Goal: Task Accomplishment & Management: Manage account settings

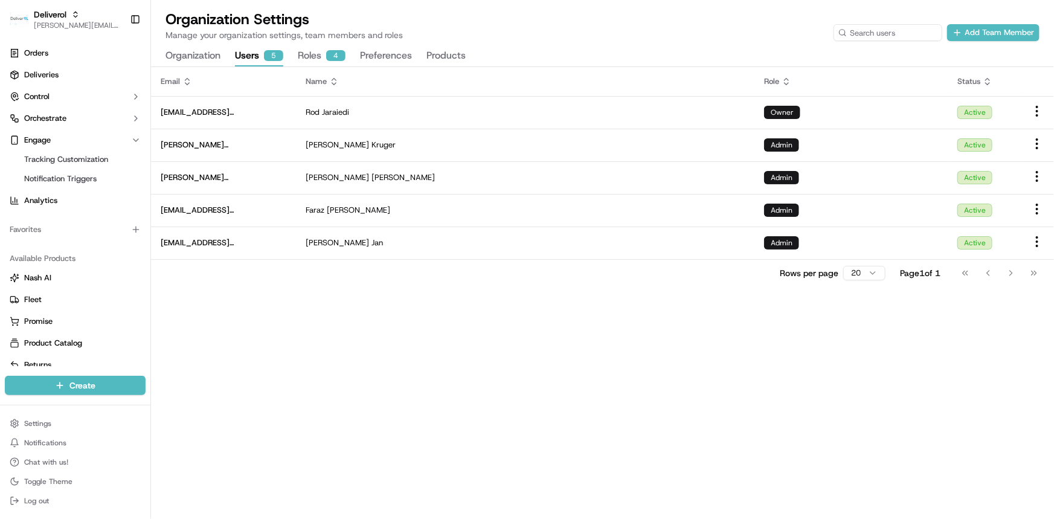
scroll to position [12, 0]
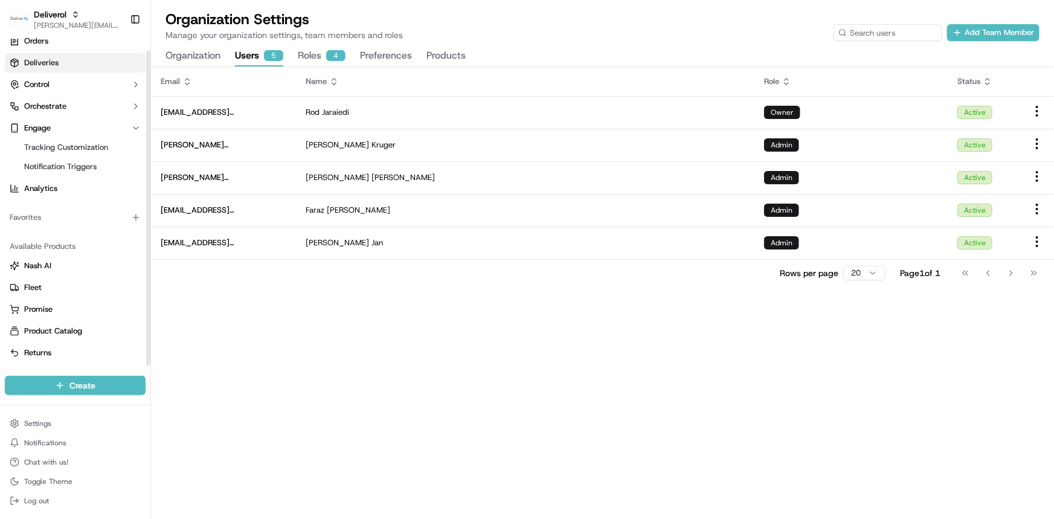
click at [106, 59] on link "Deliveries" at bounding box center [75, 62] width 141 height 19
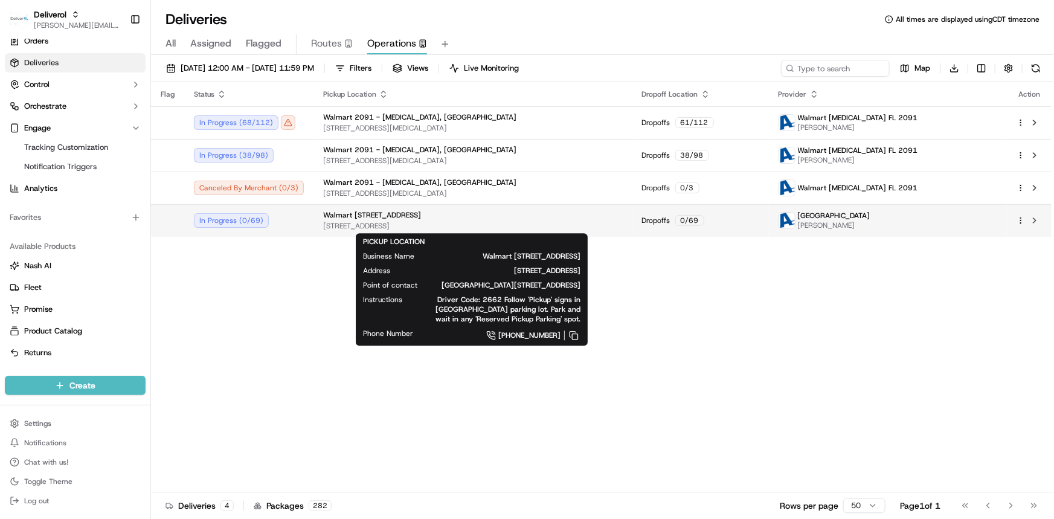
click at [368, 223] on span "19501 NW 27TH AVE, MIAMI GARDENS, FL 33056, US" at bounding box center [473, 226] width 300 height 10
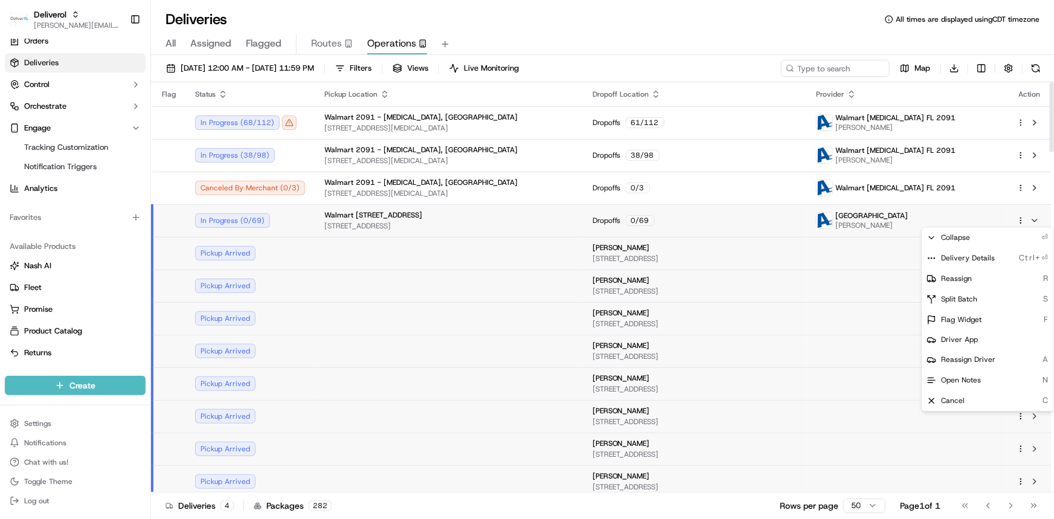
click at [1020, 222] on html "Deliverol dayle.kruger@deliverol.com Toggle Sidebar Orders Deliveries Control O…" at bounding box center [527, 259] width 1054 height 519
click at [982, 254] on span "Delivery Details" at bounding box center [968, 258] width 54 height 10
click at [343, 226] on html "Deliverol dayle.kruger@deliverol.com Toggle Sidebar Orders Deliveries Control O…" at bounding box center [527, 259] width 1054 height 519
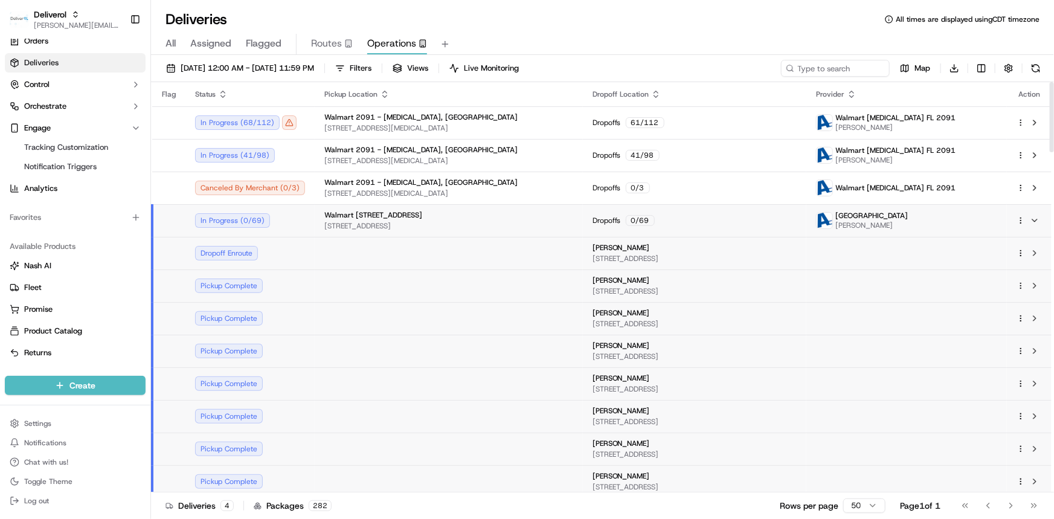
click at [399, 230] on td "Walmart 3311 - Miami Gardens, FL 19501 NW 27TH AVE, MIAMI GARDENS, FL 33056, US" at bounding box center [449, 220] width 268 height 33
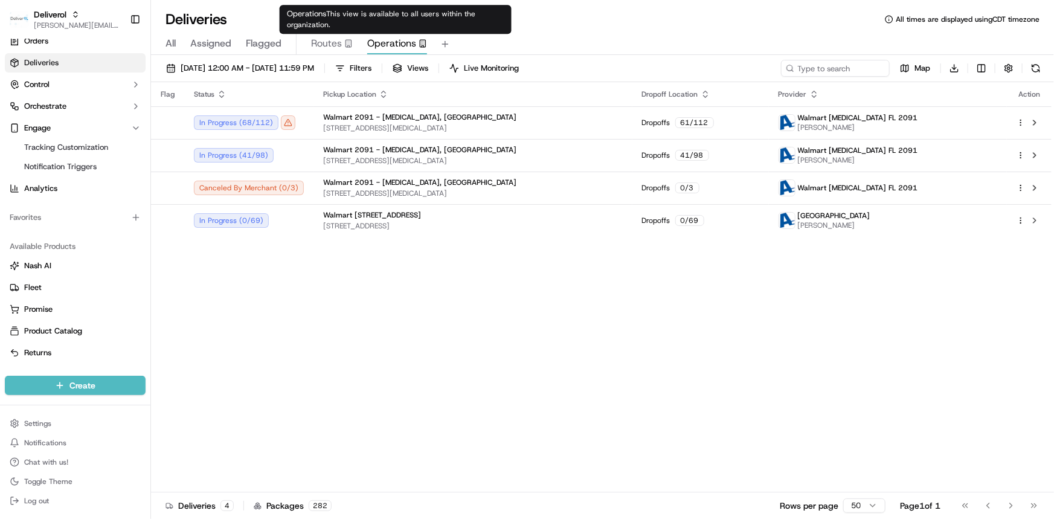
click at [405, 49] on span "Operations" at bounding box center [391, 43] width 49 height 14
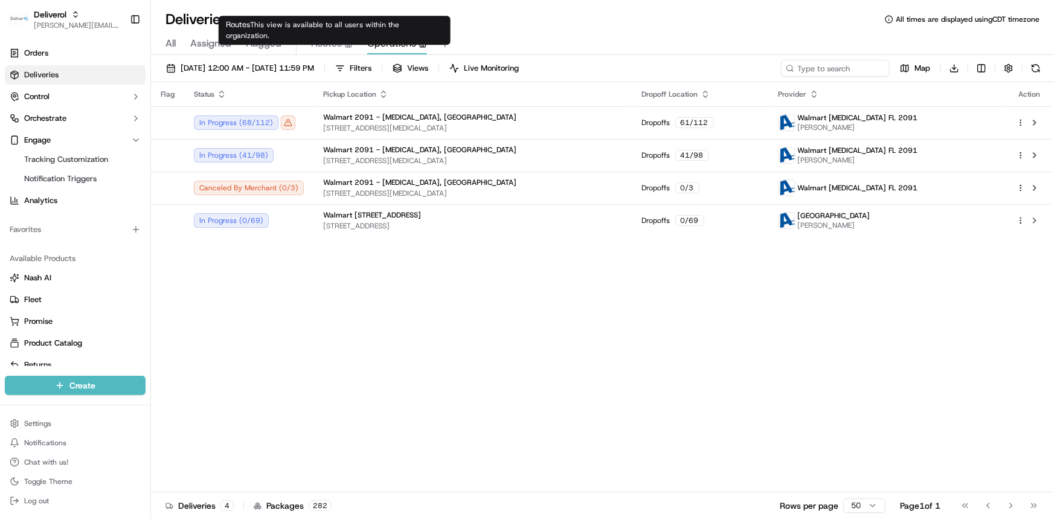
click at [327, 45] on span "Routes" at bounding box center [326, 43] width 31 height 14
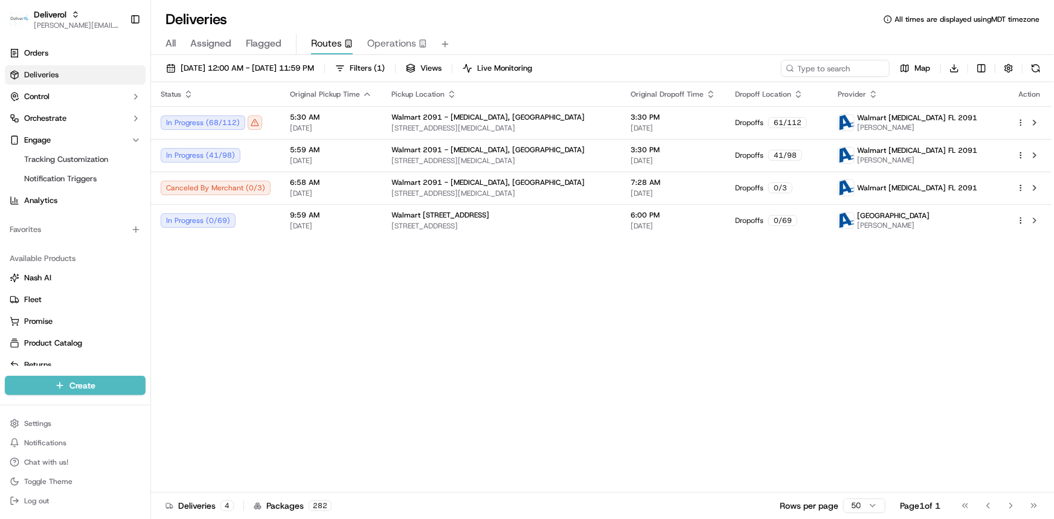
click at [392, 50] on span "Operations" at bounding box center [391, 43] width 49 height 14
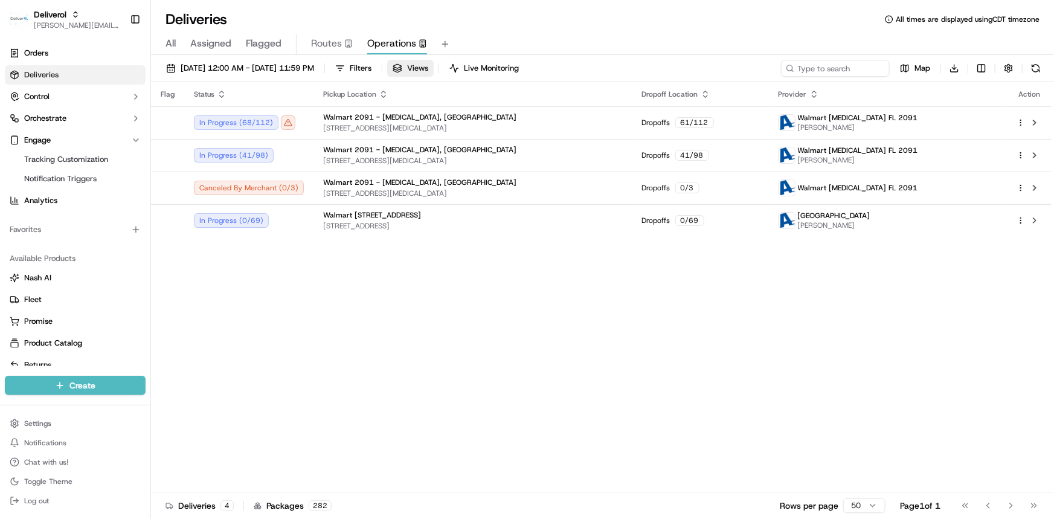
click at [428, 70] on span "Views" at bounding box center [417, 68] width 21 height 11
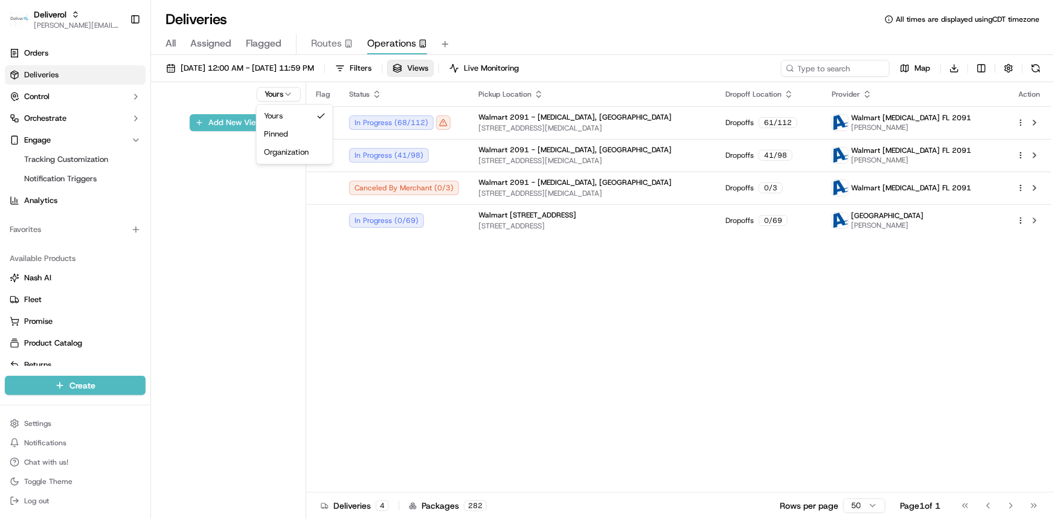
click at [277, 91] on html "Deliverol dayle.kruger@deliverol.com Toggle Sidebar Orders Deliveries Control O…" at bounding box center [527, 259] width 1054 height 519
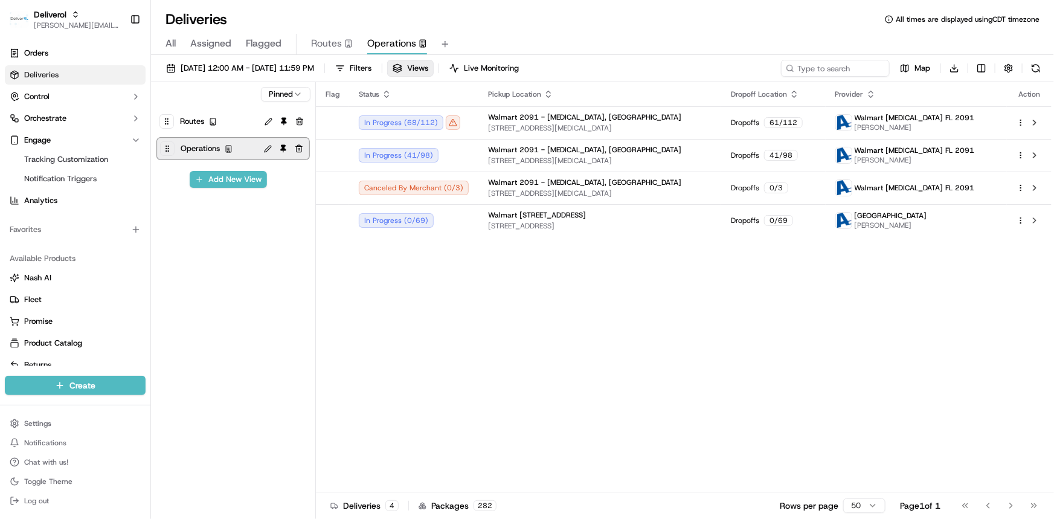
click at [266, 150] on button at bounding box center [268, 149] width 14 height 14
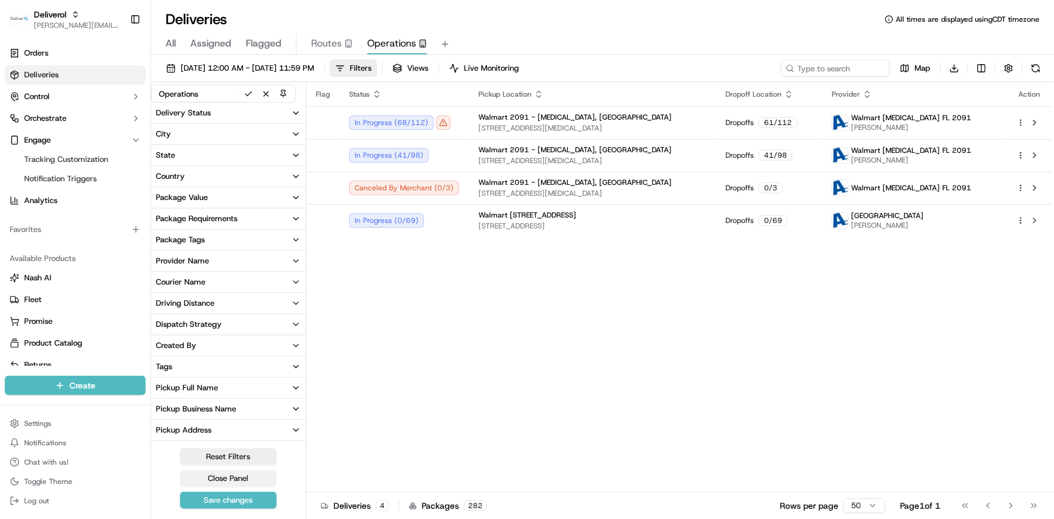
click at [251, 476] on button "Close Panel" at bounding box center [228, 478] width 97 height 17
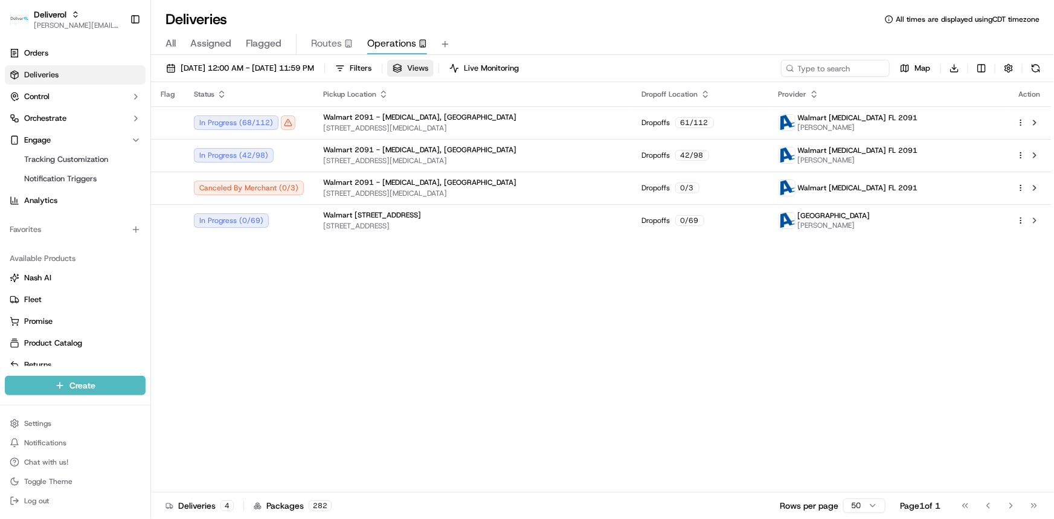
click at [428, 66] on span "Views" at bounding box center [417, 68] width 21 height 11
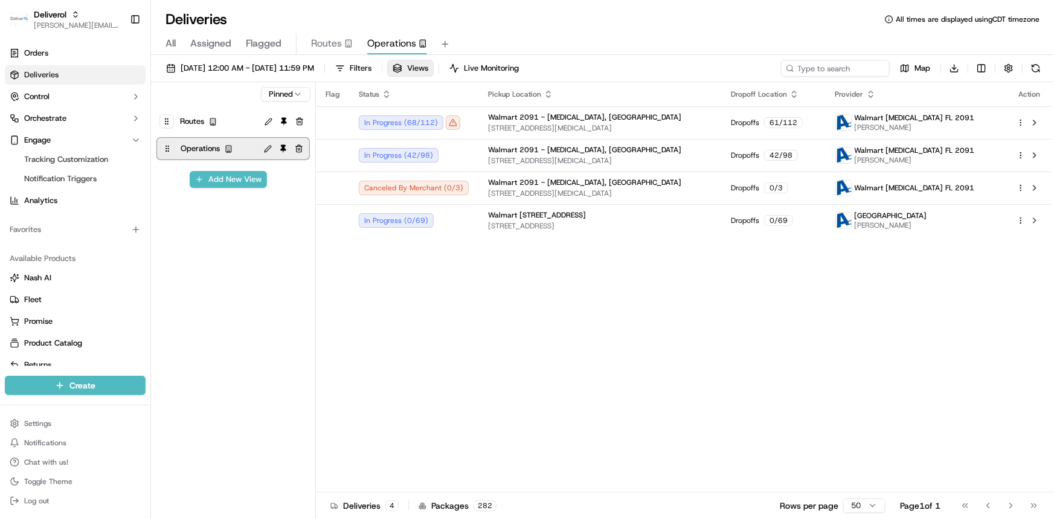
click at [267, 152] on button at bounding box center [268, 149] width 14 height 14
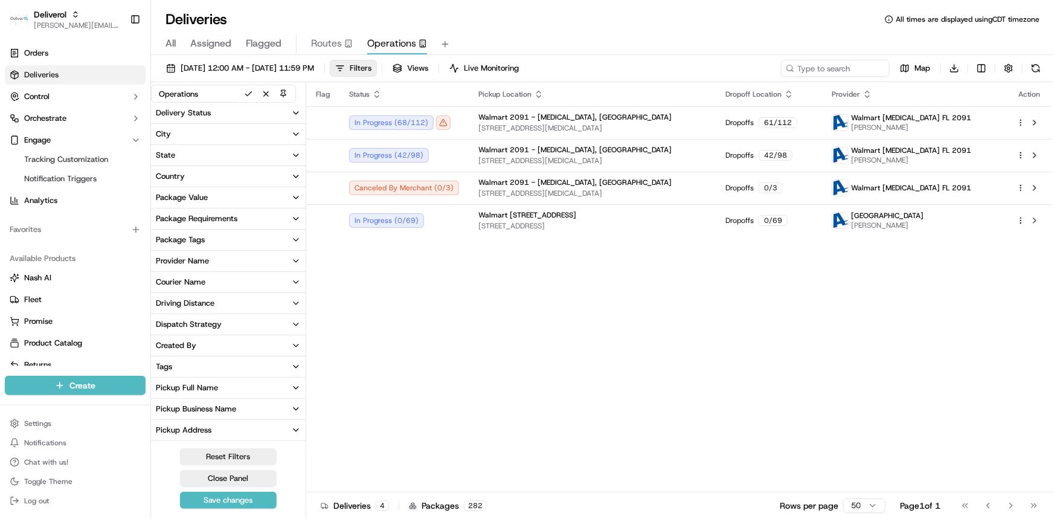
click at [985, 68] on html "Deliverol dayle.kruger@deliverol.com Toggle Sidebar Orders Deliveries Control O…" at bounding box center [527, 259] width 1054 height 519
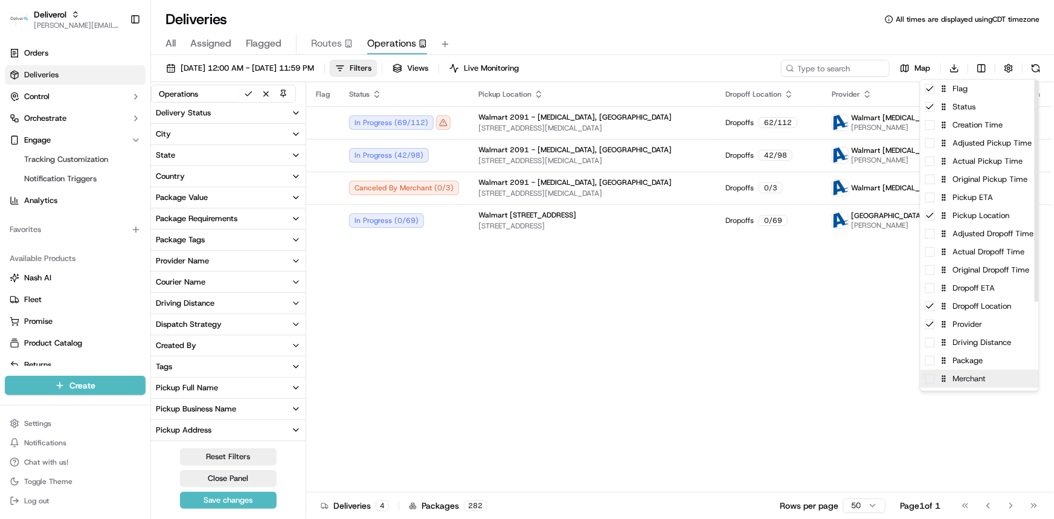
click at [931, 383] on div "Merchant" at bounding box center [979, 379] width 118 height 18
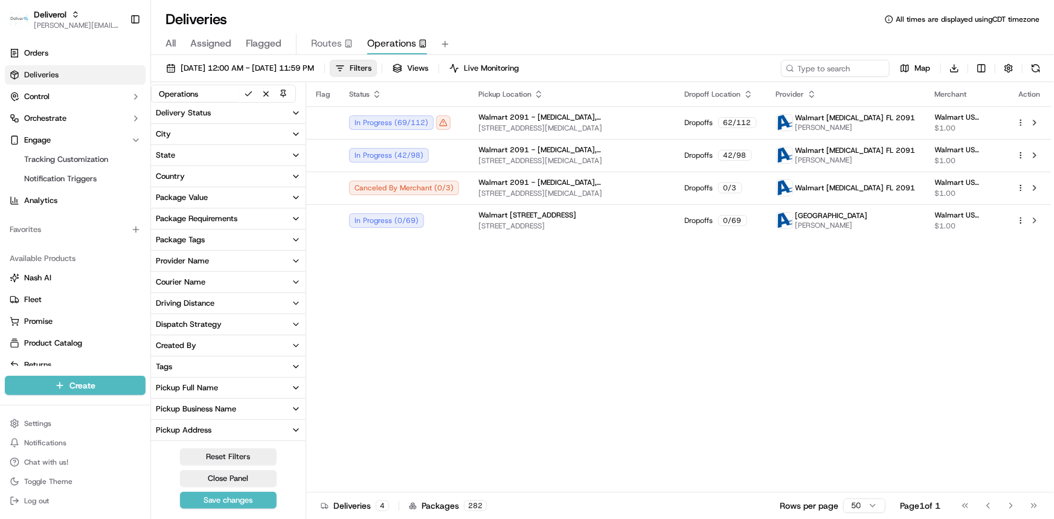
click at [842, 373] on html "Deliverol dayle.kruger@deliverol.com Toggle Sidebar Orders Deliveries Control O…" at bounding box center [527, 259] width 1054 height 519
click at [978, 67] on html "Deliverol dayle.kruger@deliverol.com Toggle Sidebar Orders Deliveries Control O…" at bounding box center [527, 259] width 1054 height 519
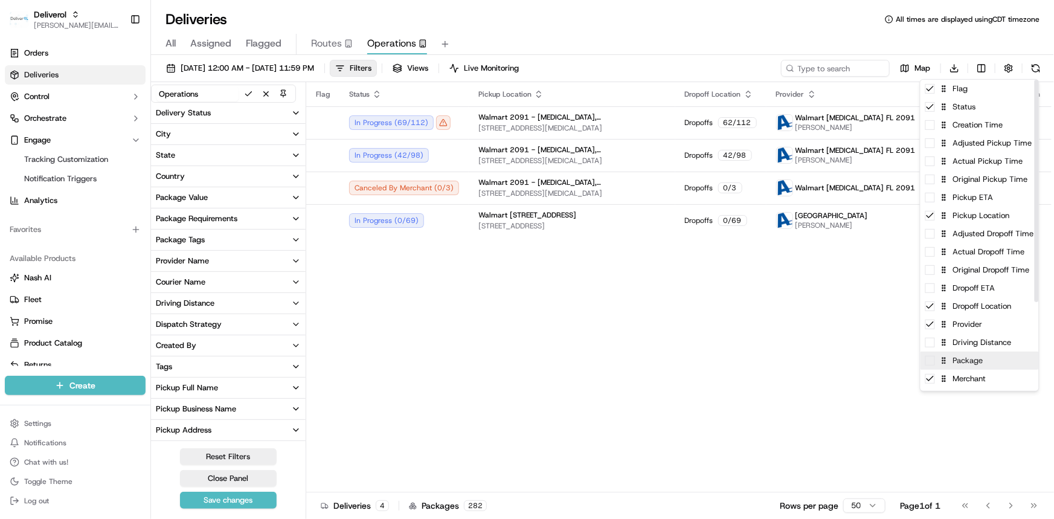
click at [929, 364] on span at bounding box center [930, 361] width 10 height 10
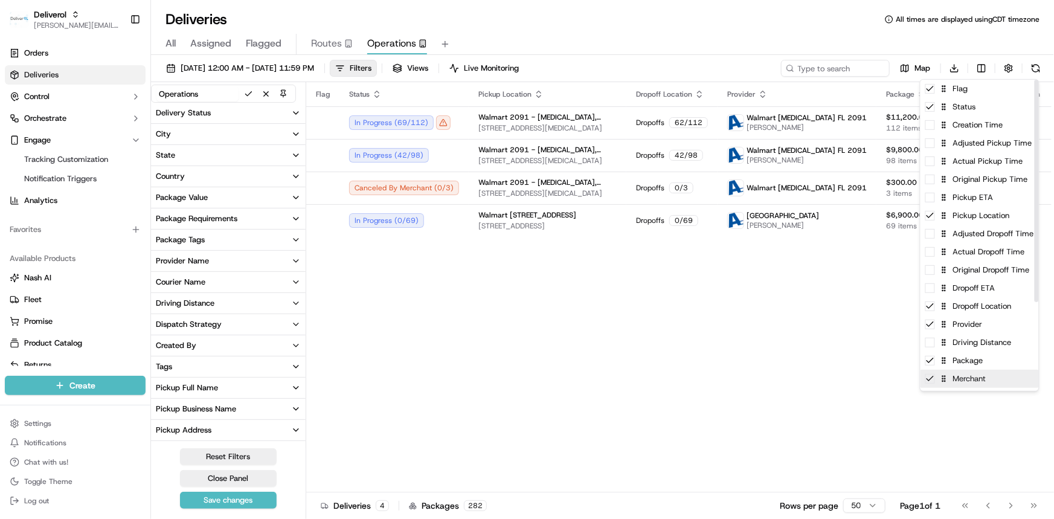
click at [929, 376] on icon at bounding box center [930, 379] width 10 height 10
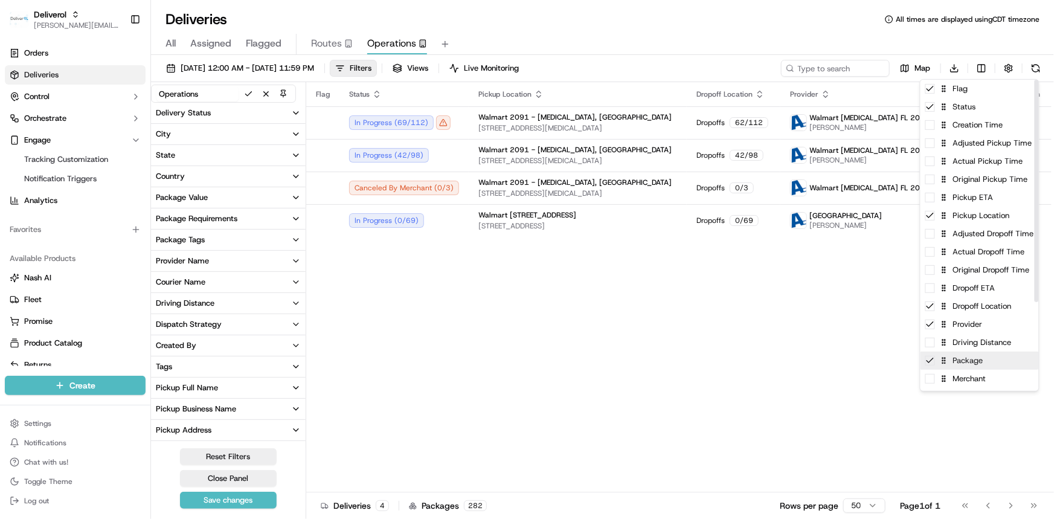
click at [929, 365] on div "Package" at bounding box center [979, 360] width 118 height 18
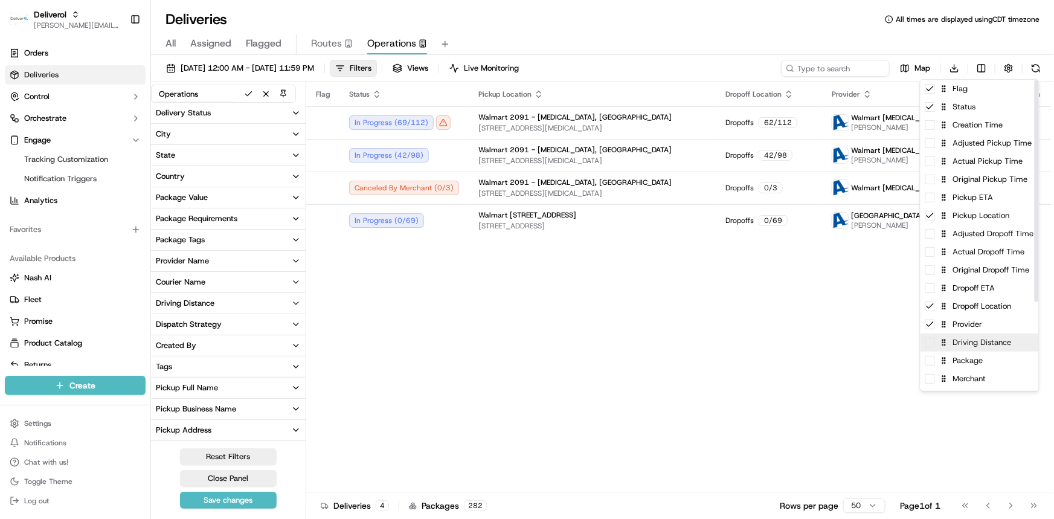
click at [934, 346] on span at bounding box center [930, 343] width 10 height 10
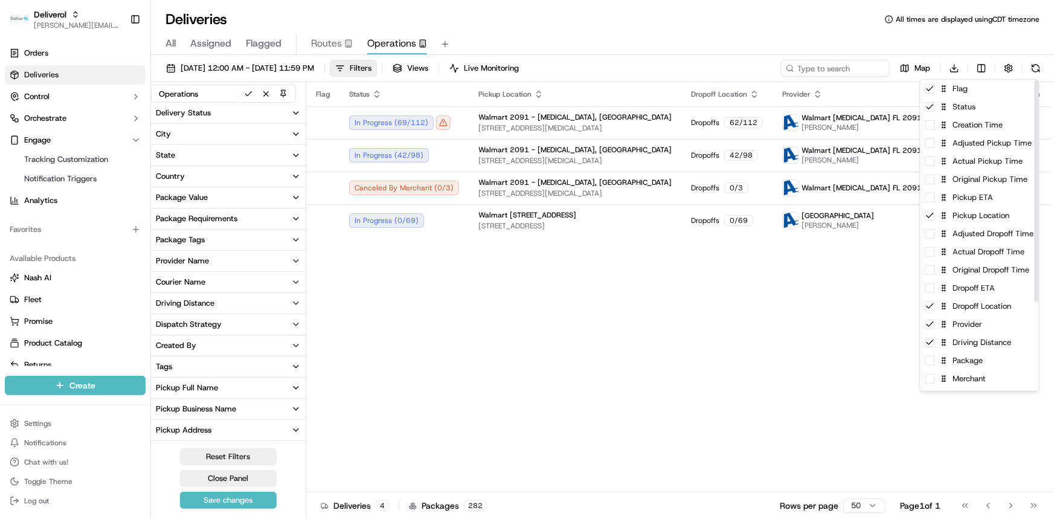
click at [839, 399] on html "Deliverol dayle.kruger@deliverol.com Toggle Sidebar Orders Deliveries Control O…" at bounding box center [527, 259] width 1054 height 519
click at [984, 63] on html "Deliverol dayle.kruger@deliverol.com Toggle Sidebar Orders Deliveries Control O…" at bounding box center [527, 259] width 1054 height 519
click at [931, 344] on icon at bounding box center [930, 343] width 10 height 10
click at [930, 344] on span at bounding box center [930, 343] width 10 height 10
click at [930, 348] on div "Driving Distance" at bounding box center [979, 342] width 118 height 18
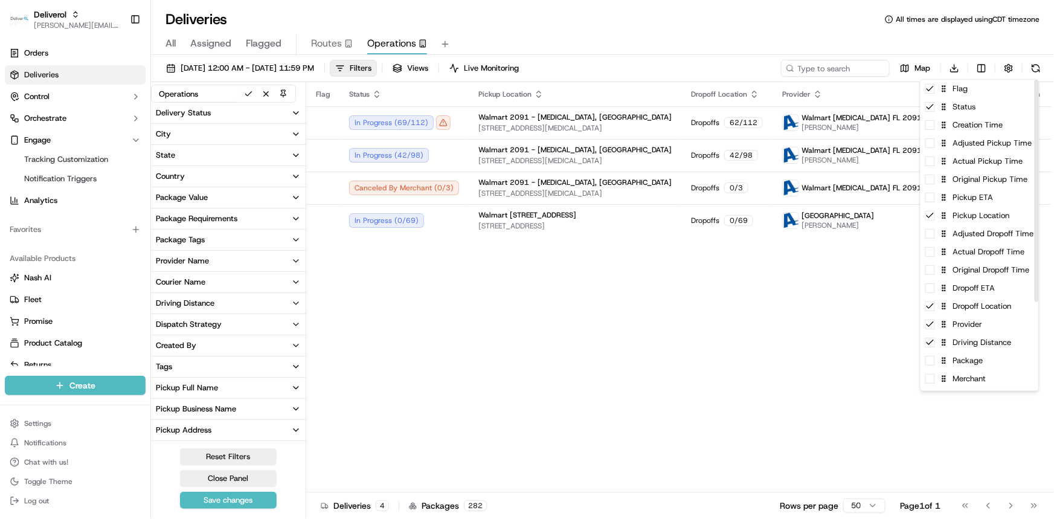
click at [917, 421] on html "Deliverol dayle.kruger@deliverol.com Toggle Sidebar Orders Deliveries Control O…" at bounding box center [527, 259] width 1054 height 519
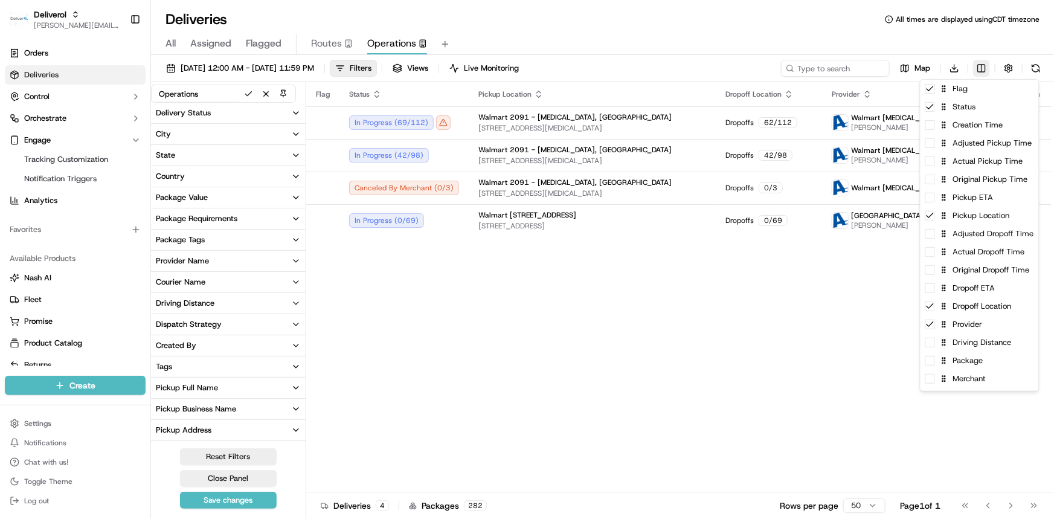
click at [981, 66] on html "Deliverol dayle.kruger@deliverol.com Toggle Sidebar Orders Deliveries Control O…" at bounding box center [527, 259] width 1054 height 519
click at [930, 306] on icon at bounding box center [929, 306] width 7 height 4
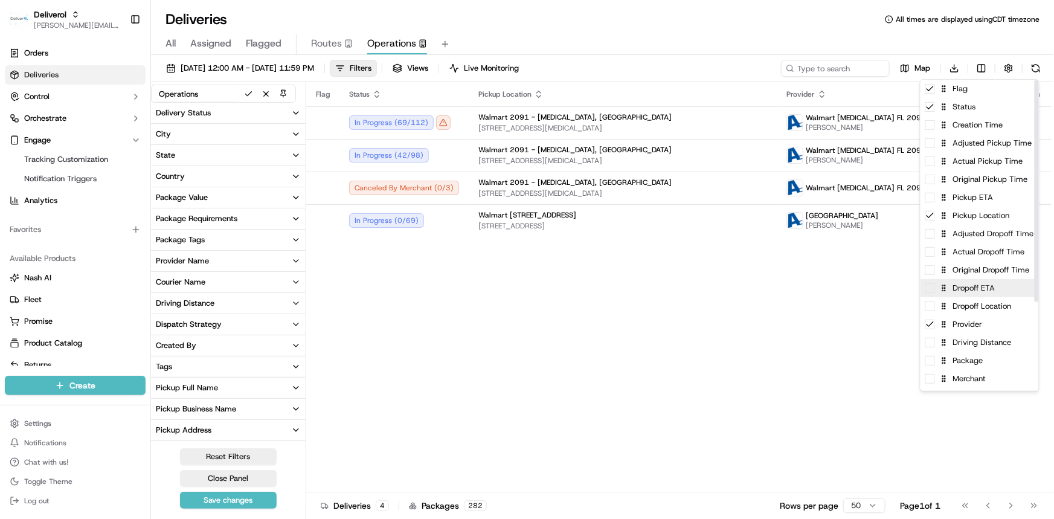
click at [931, 290] on span at bounding box center [930, 288] width 10 height 10
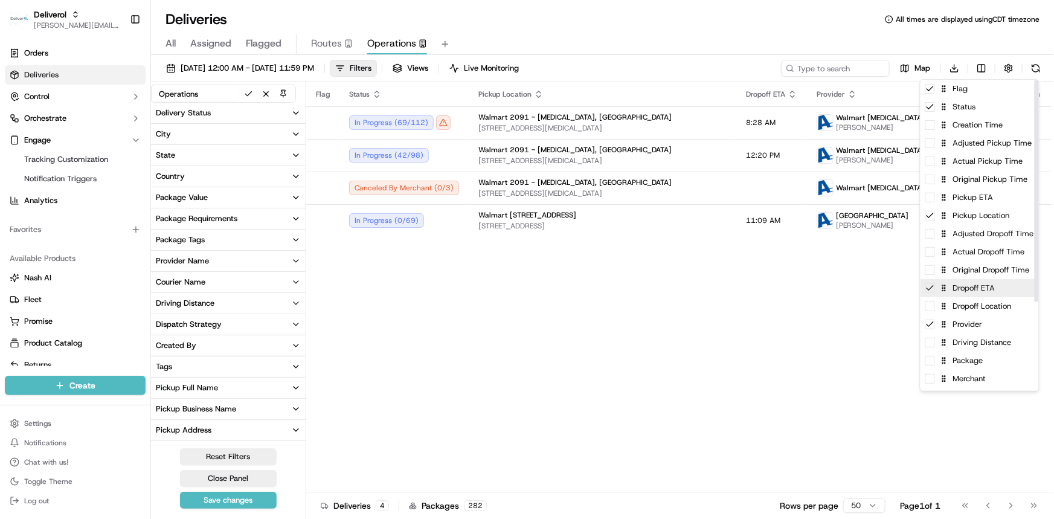
click at [931, 290] on icon at bounding box center [930, 288] width 10 height 10
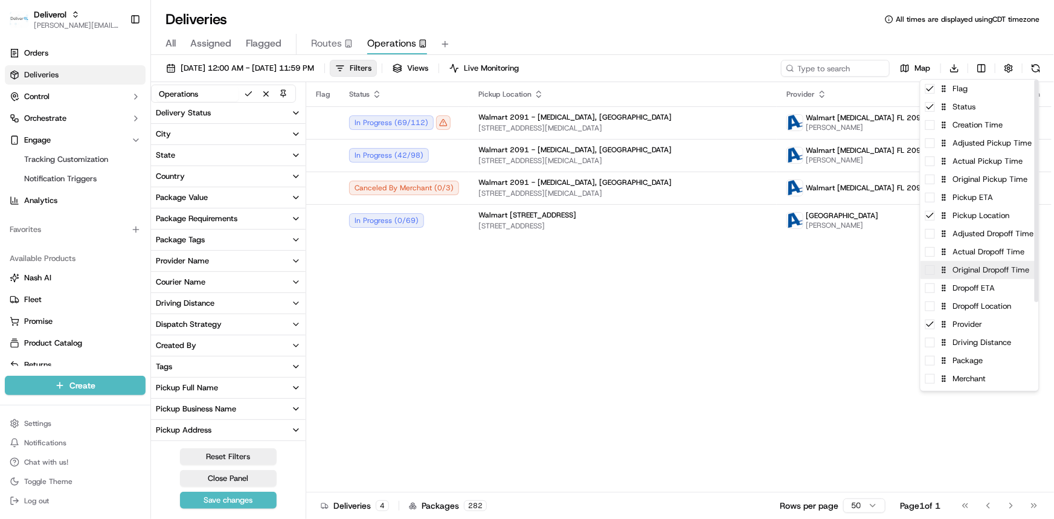
click at [935, 271] on div "Original Dropoff Time" at bounding box center [979, 270] width 118 height 18
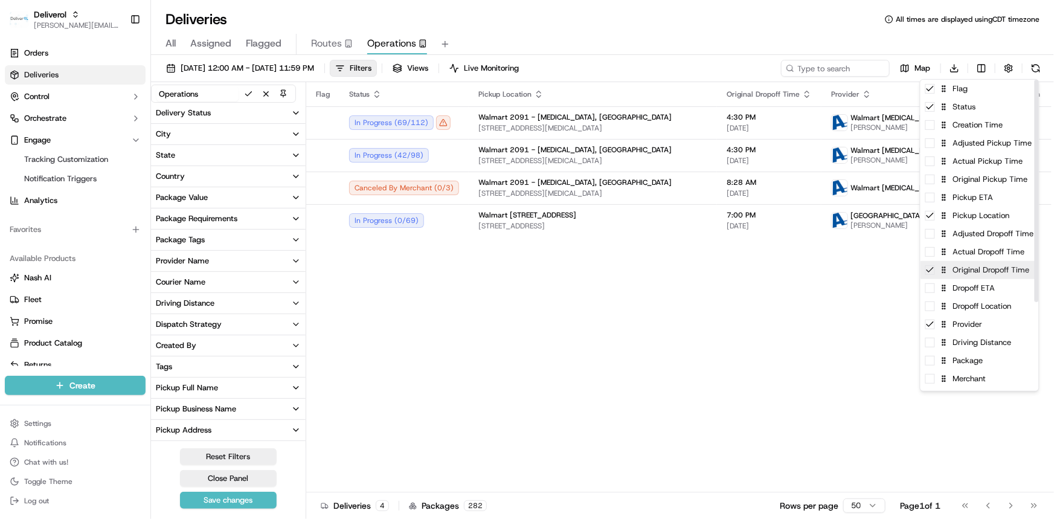
click at [935, 271] on div "Original Dropoff Time" at bounding box center [979, 270] width 118 height 18
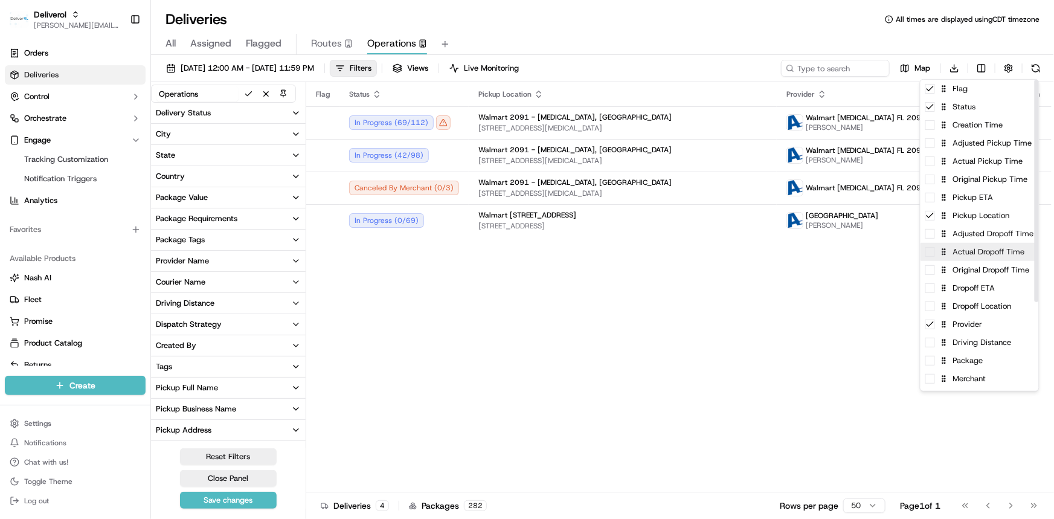
click at [932, 255] on span at bounding box center [930, 252] width 10 height 10
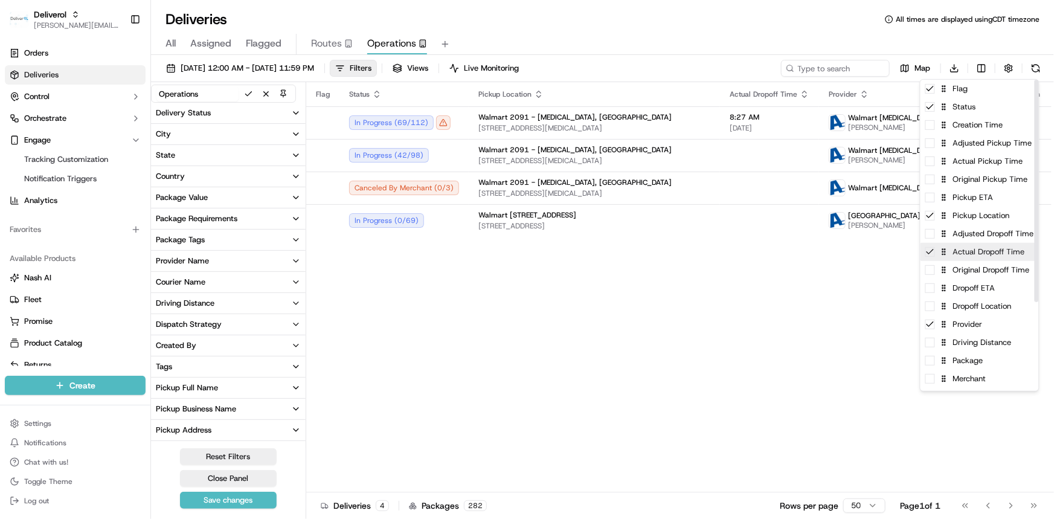
click at [932, 255] on icon at bounding box center [930, 252] width 10 height 10
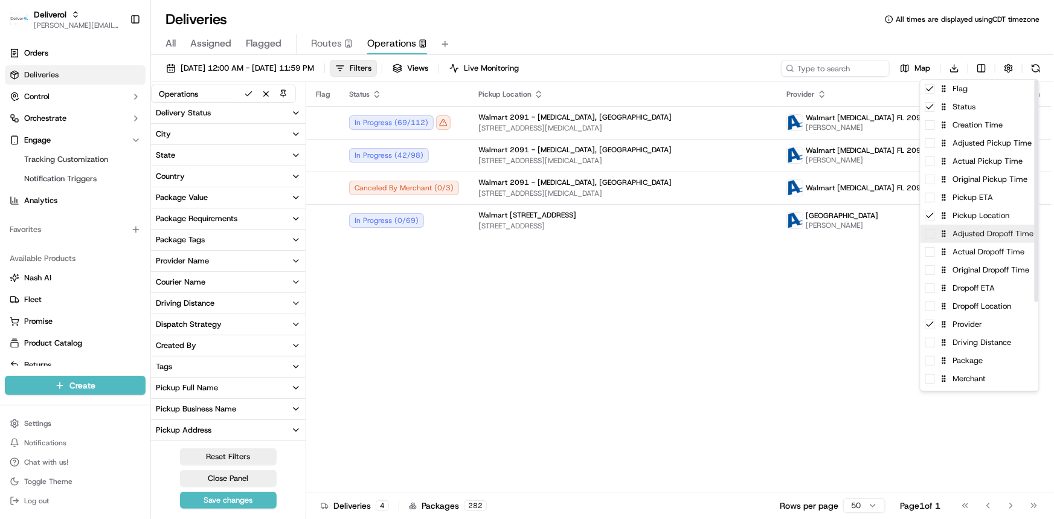
click at [935, 234] on div "Adjusted Dropoff Time" at bounding box center [979, 234] width 118 height 18
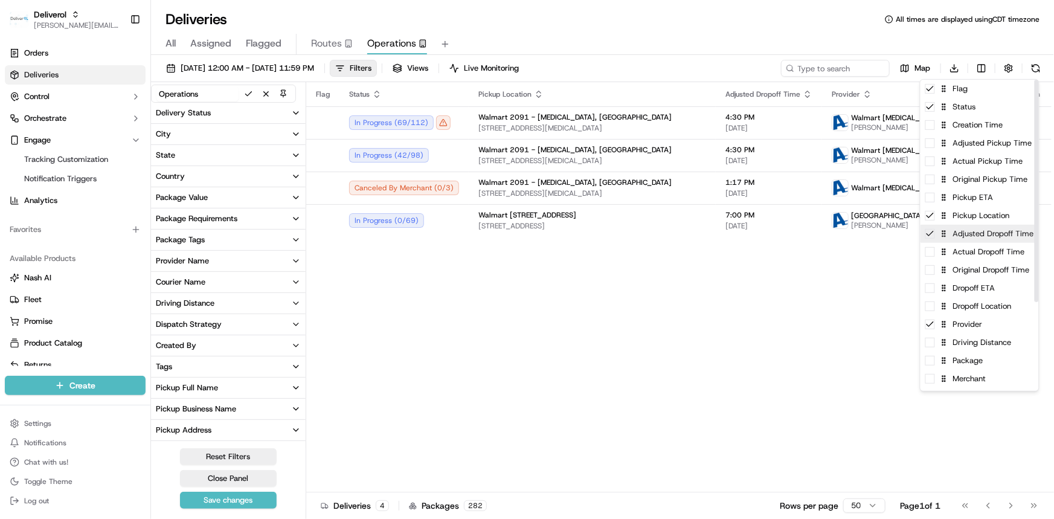
click at [935, 234] on div "Adjusted Dropoff Time" at bounding box center [979, 234] width 118 height 18
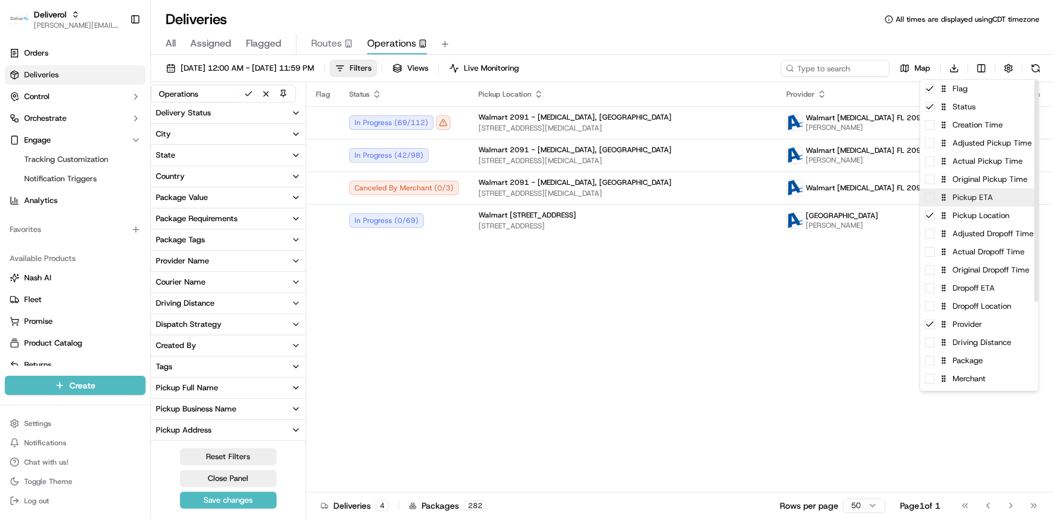
click at [934, 197] on span at bounding box center [930, 198] width 10 height 10
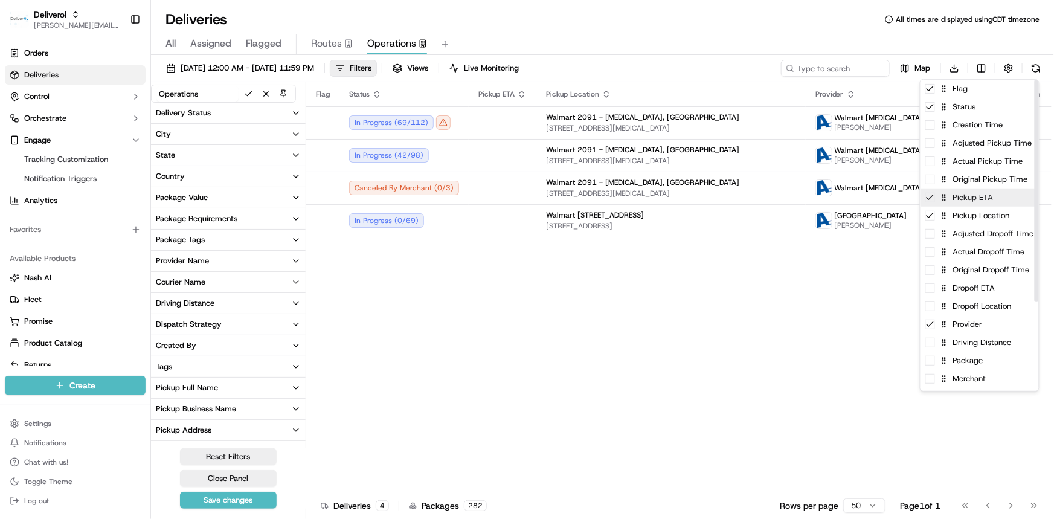
click at [934, 197] on icon at bounding box center [930, 198] width 10 height 10
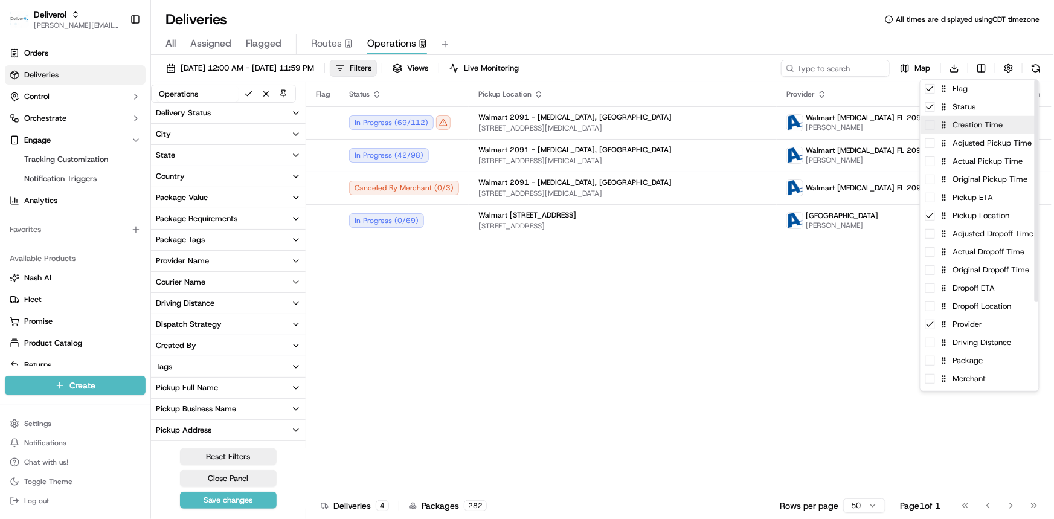
click at [930, 122] on span at bounding box center [930, 125] width 10 height 10
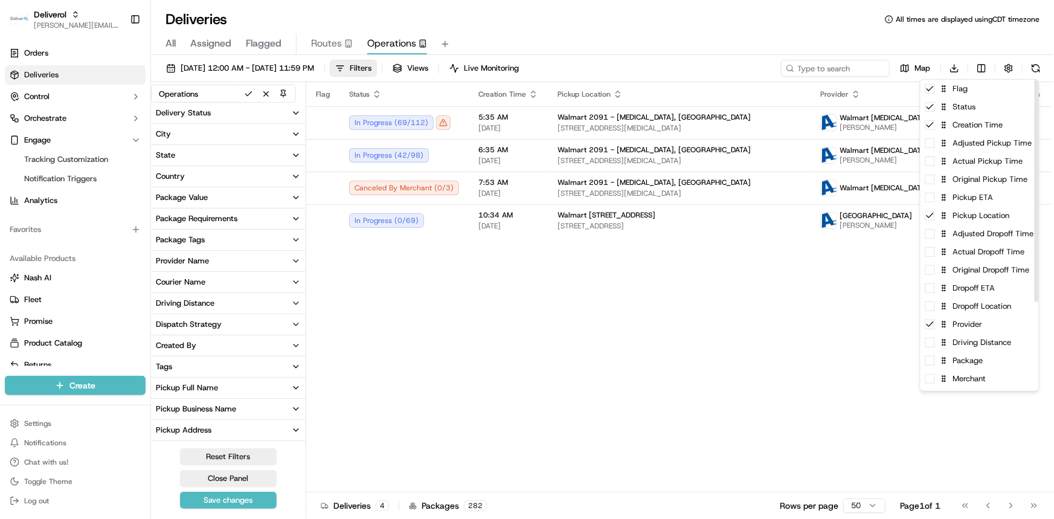
click at [862, 316] on html "Deliverol dayle.kruger@deliverol.com Toggle Sidebar Orders Deliveries Control O…" at bounding box center [527, 259] width 1054 height 519
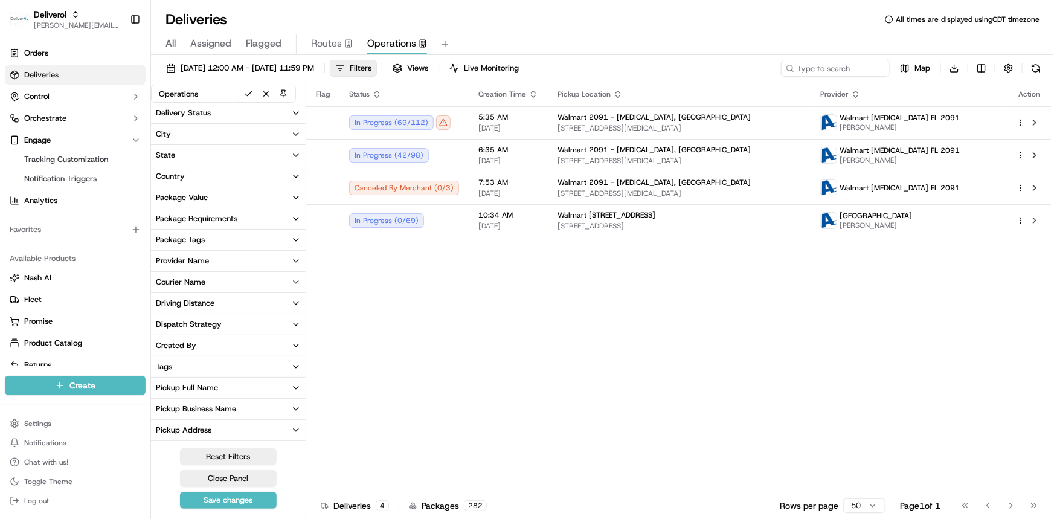
click at [290, 106] on button "Delivery Status" at bounding box center [228, 113] width 155 height 21
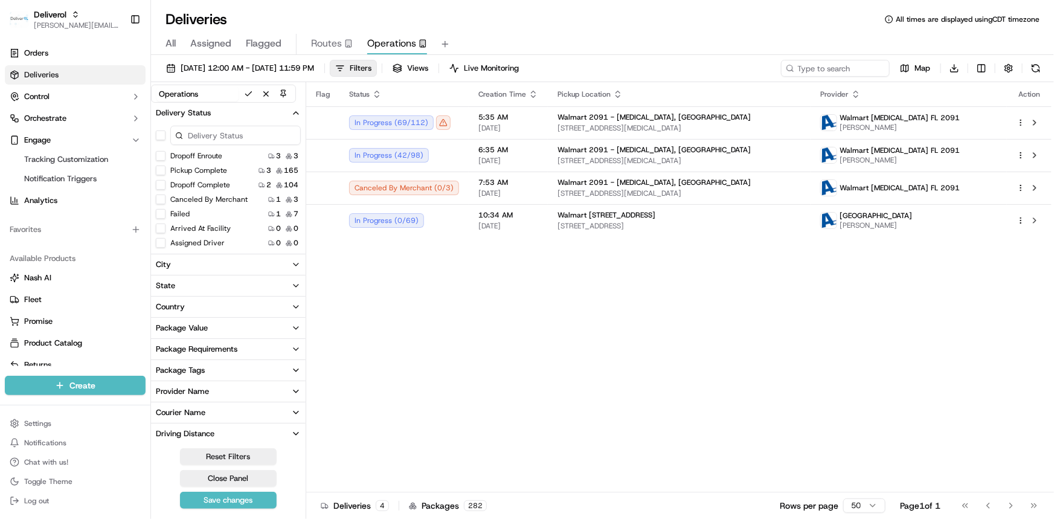
click at [295, 115] on icon "button" at bounding box center [296, 113] width 10 height 10
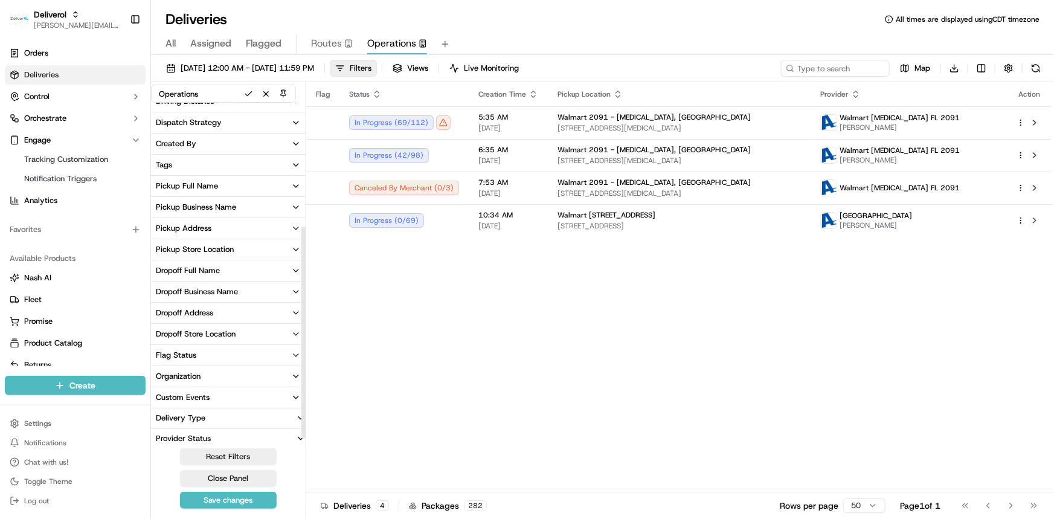
scroll to position [207, 0]
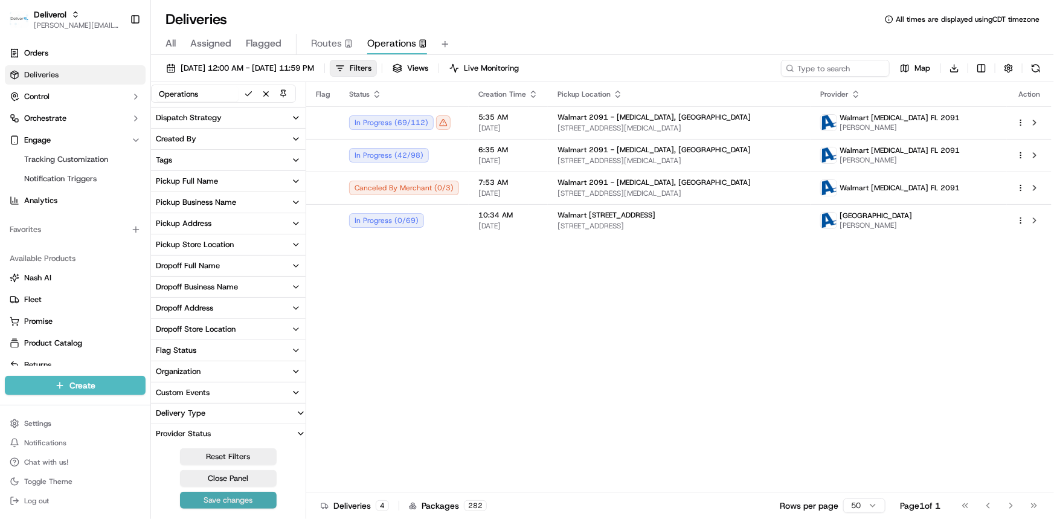
click at [231, 500] on button "Save changes" at bounding box center [228, 500] width 97 height 17
click at [245, 478] on button "Close Panel" at bounding box center [228, 478] width 97 height 17
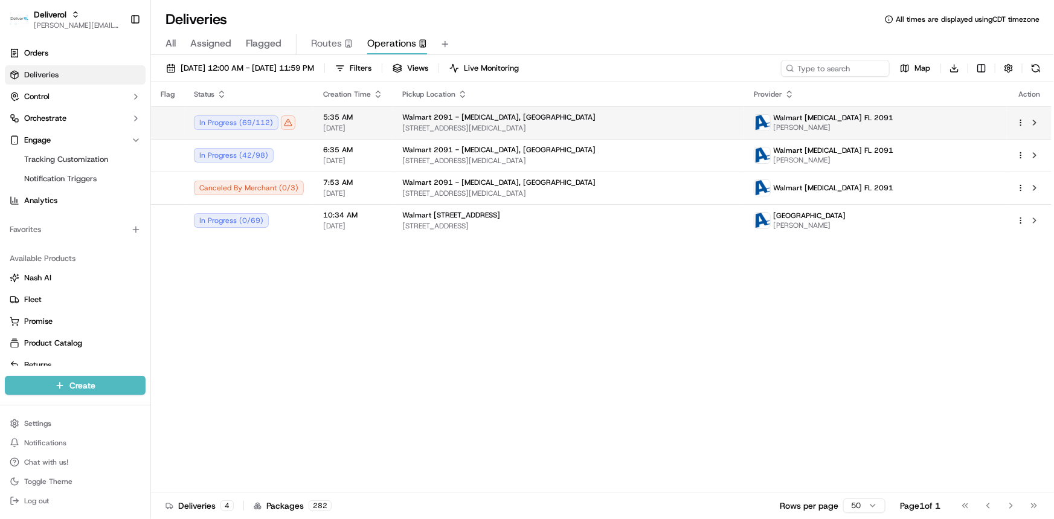
click at [402, 121] on div "Walmart 2091 - Doral, FL 8651 NW 13TH TER, DORAL, FL 33126, US" at bounding box center [568, 122] width 332 height 21
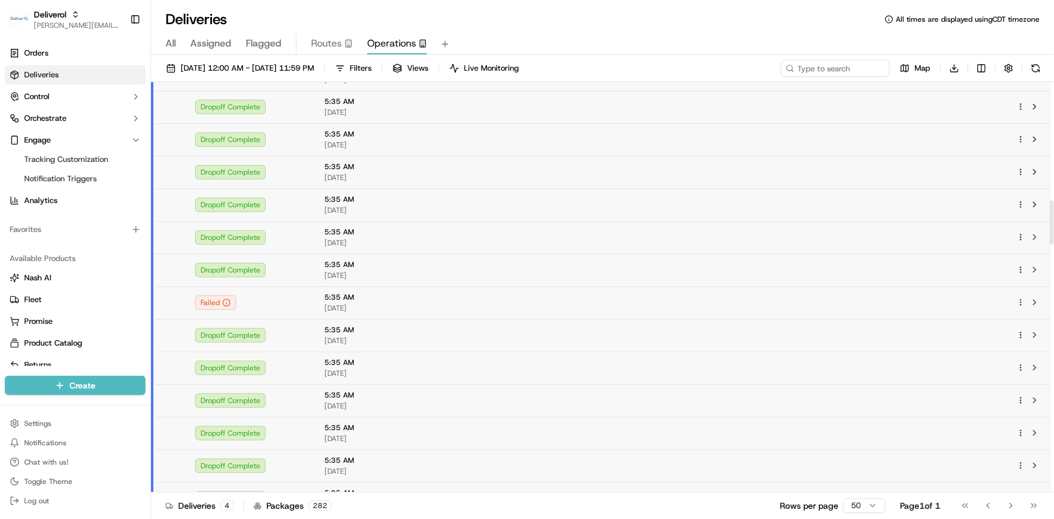
scroll to position [1098, 0]
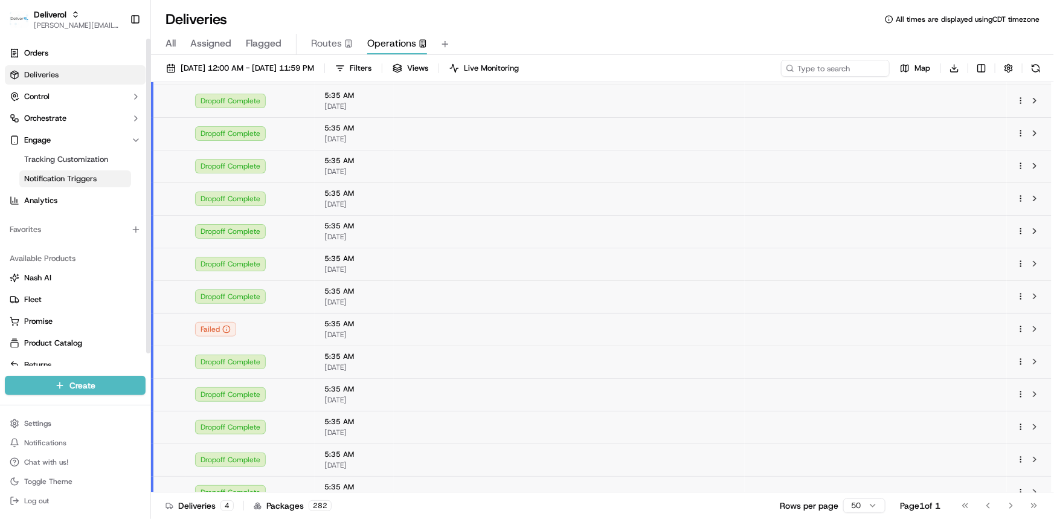
click at [48, 181] on span "Notification Triggers" at bounding box center [60, 178] width 72 height 11
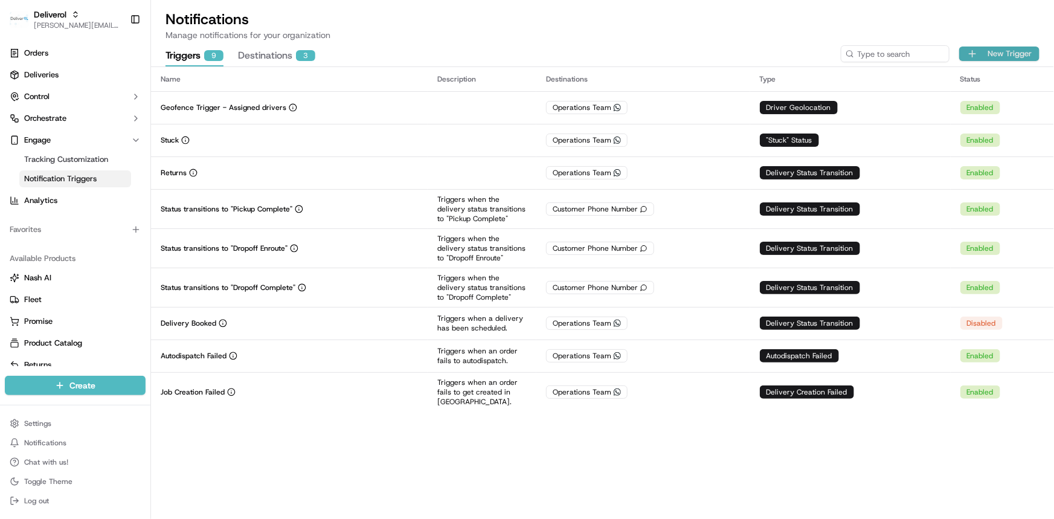
click at [983, 59] on button "New Trigger" at bounding box center [999, 53] width 80 height 14
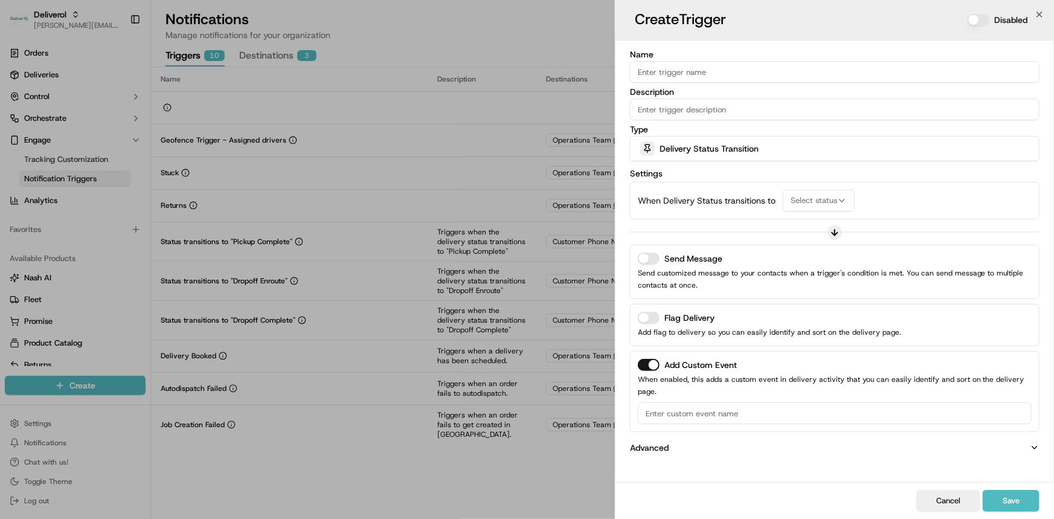
click at [680, 149] on span "Delivery Status Transition" at bounding box center [708, 149] width 99 height 12
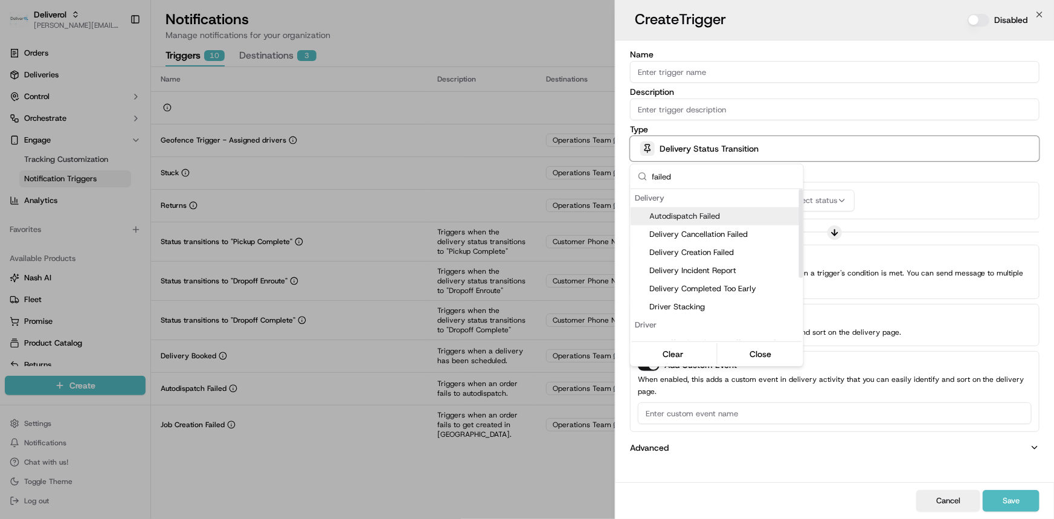
click at [688, 172] on input "failed" at bounding box center [724, 176] width 144 height 24
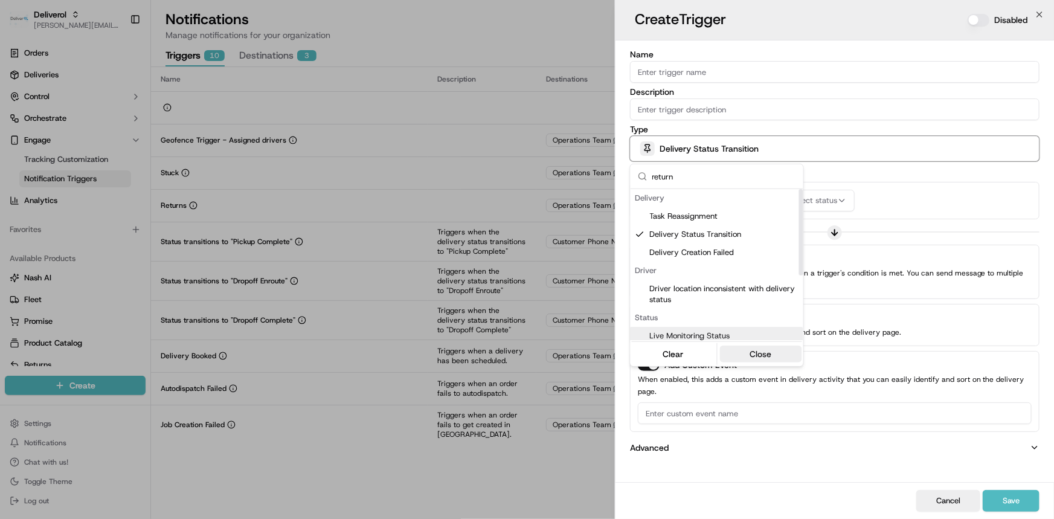
type input "return"
drag, startPoint x: 763, startPoint y: 354, endPoint x: 835, endPoint y: 290, distance: 95.8
click at [764, 354] on button "Close" at bounding box center [760, 353] width 83 height 17
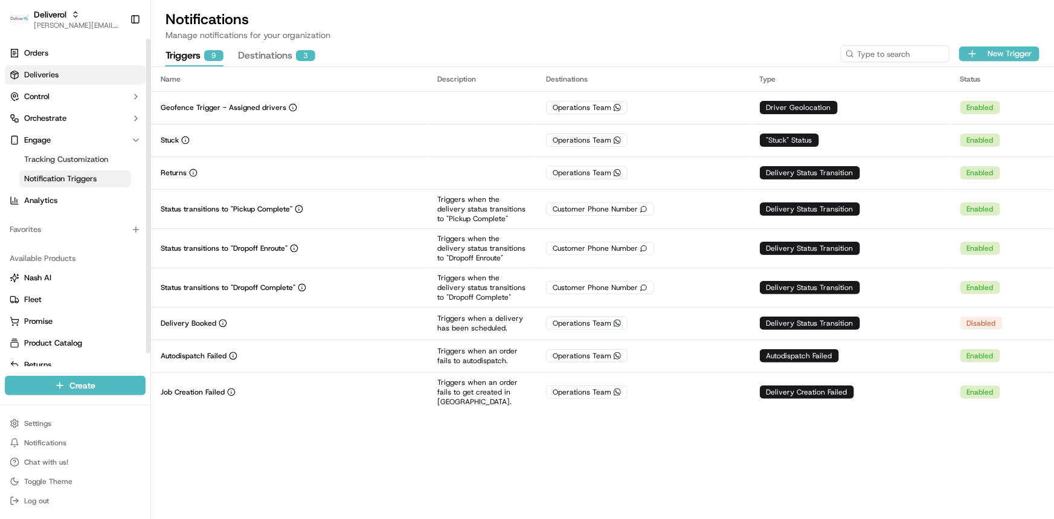
click at [88, 75] on link "Deliveries" at bounding box center [75, 74] width 141 height 19
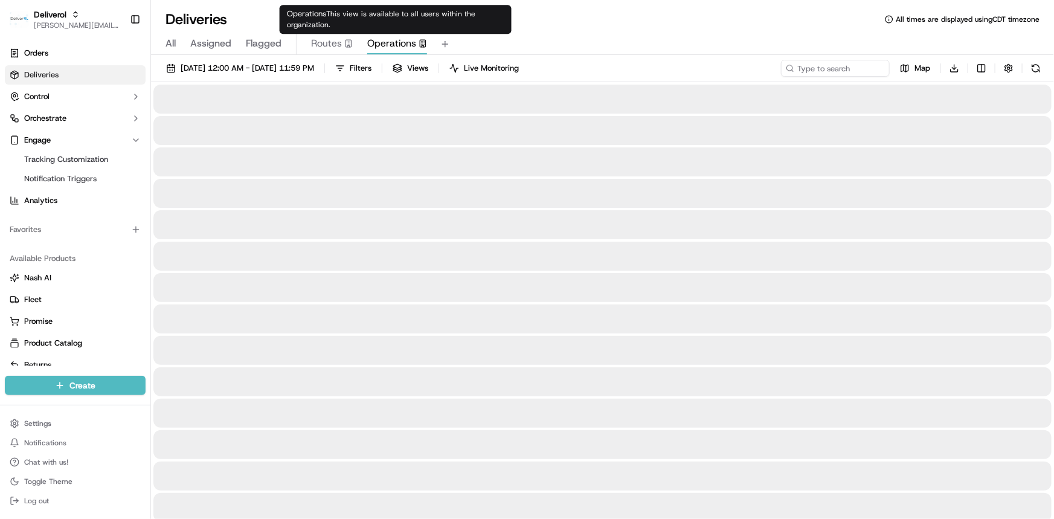
click at [403, 46] on span "Operations" at bounding box center [391, 43] width 49 height 14
click at [434, 72] on button "Views" at bounding box center [410, 68] width 46 height 17
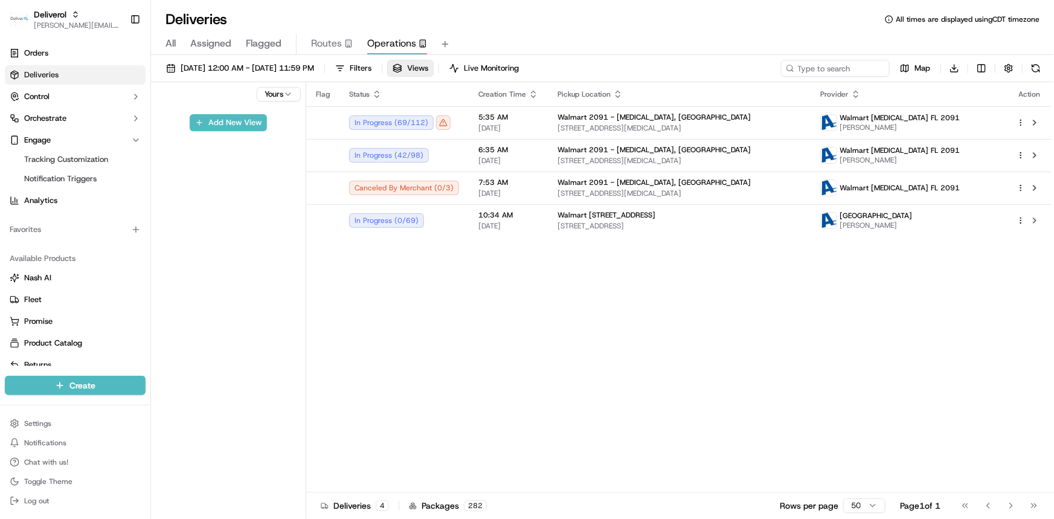
click at [279, 93] on html "Deliverol dayle.kruger@deliverol.com Toggle Sidebar Orders Deliveries Control O…" at bounding box center [527, 259] width 1054 height 519
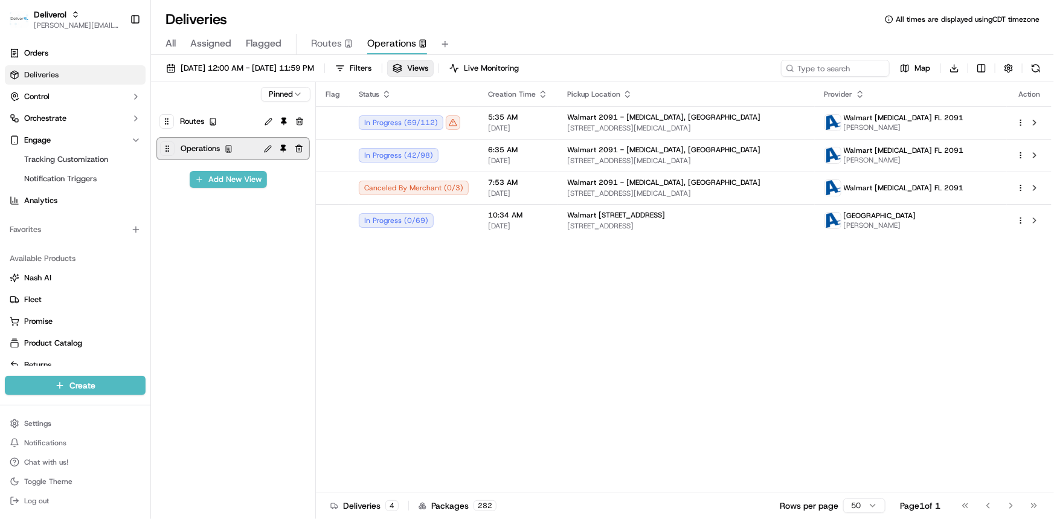
click at [267, 150] on button at bounding box center [268, 149] width 14 height 14
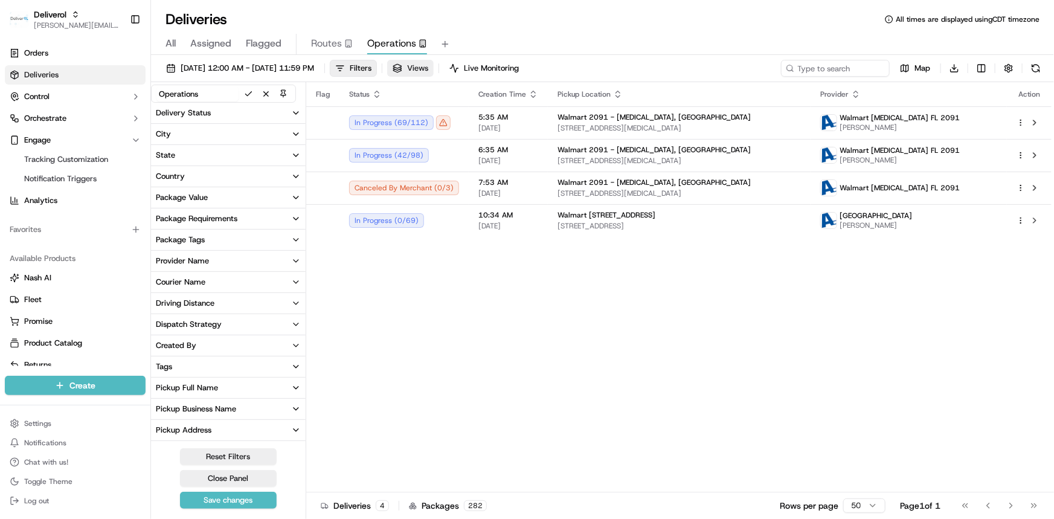
click at [478, 287] on div "Flag Status Creation Time Pickup Location Provider Action In Progress ( 69 / 11…" at bounding box center [678, 287] width 745 height 410
click at [434, 70] on button "Views" at bounding box center [410, 68] width 46 height 17
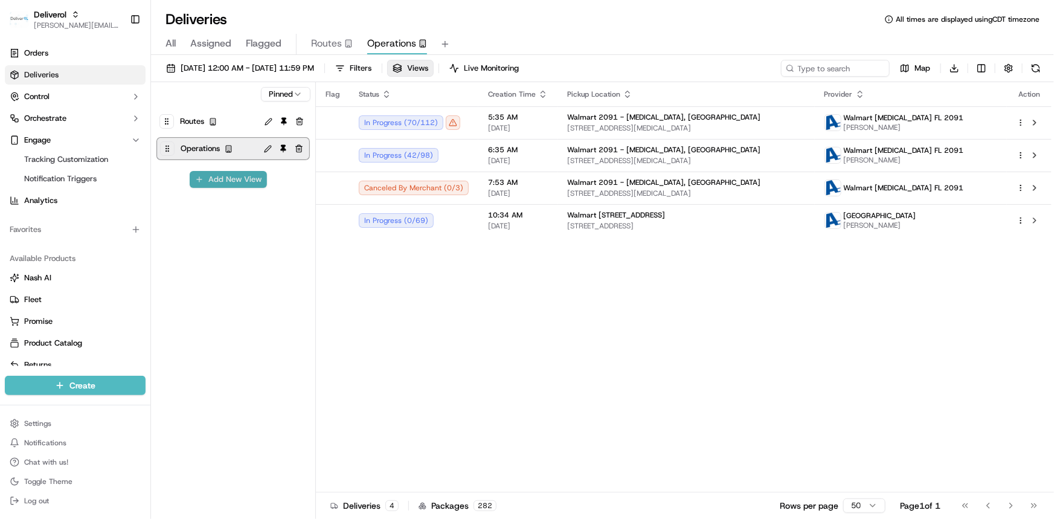
click at [219, 181] on button "Add New View" at bounding box center [228, 179] width 77 height 17
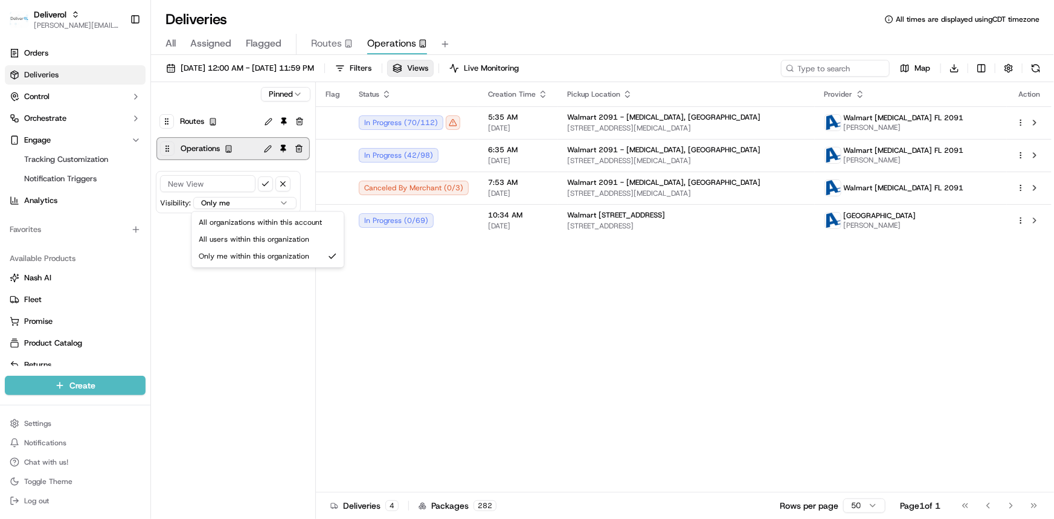
click at [226, 202] on html "Deliverol dayle.kruger@deliverol.com Toggle Sidebar Orders Deliveries Control O…" at bounding box center [527, 259] width 1054 height 519
click at [272, 300] on html "Deliverol dayle.kruger@deliverol.com Toggle Sidebar Orders Deliveries Control O…" at bounding box center [527, 259] width 1054 height 519
click at [284, 184] on button "button" at bounding box center [282, 183] width 15 height 15
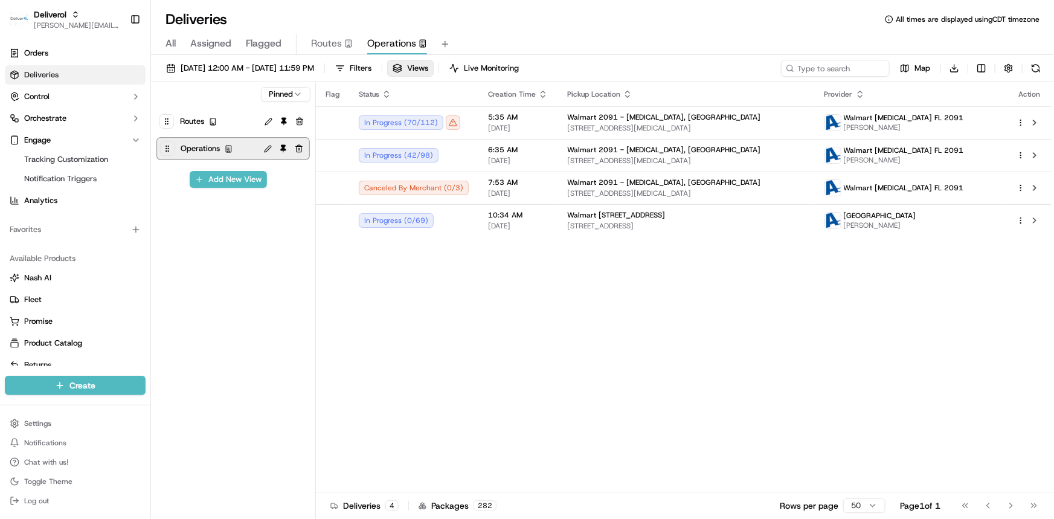
click at [254, 211] on div "Pinned Routes Operations Add New View" at bounding box center [233, 301] width 165 height 439
click at [261, 210] on div "Pinned Routes Operations Add New View" at bounding box center [233, 301] width 165 height 439
click at [438, 338] on div "Flag Status Creation Time Pickup Location Provider Action In Progress ( 70 / 11…" at bounding box center [683, 287] width 735 height 410
click at [428, 65] on span "Views" at bounding box center [417, 68] width 21 height 11
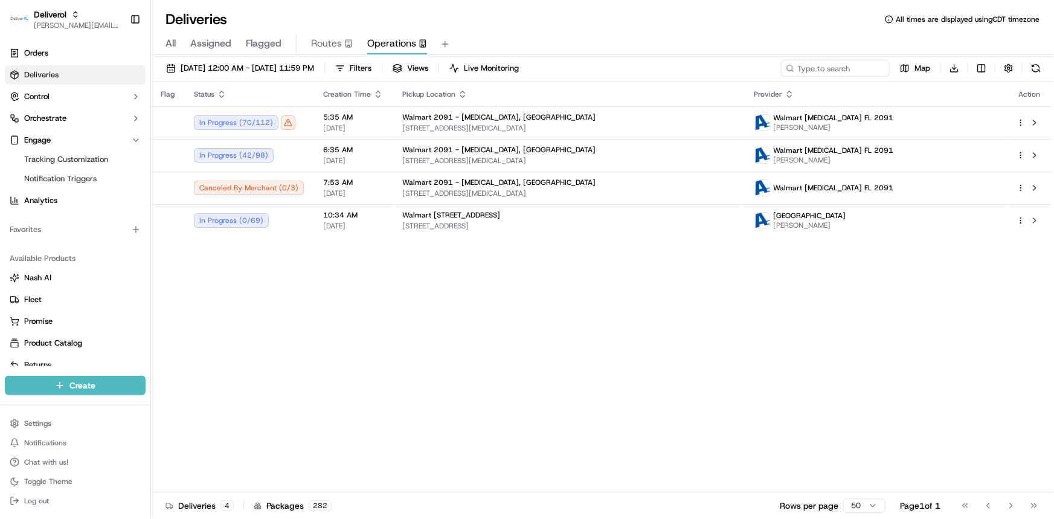
click at [442, 357] on div "Flag Status Creation Time Pickup Location Provider Action In Progress ( 70 / 11…" at bounding box center [601, 287] width 900 height 410
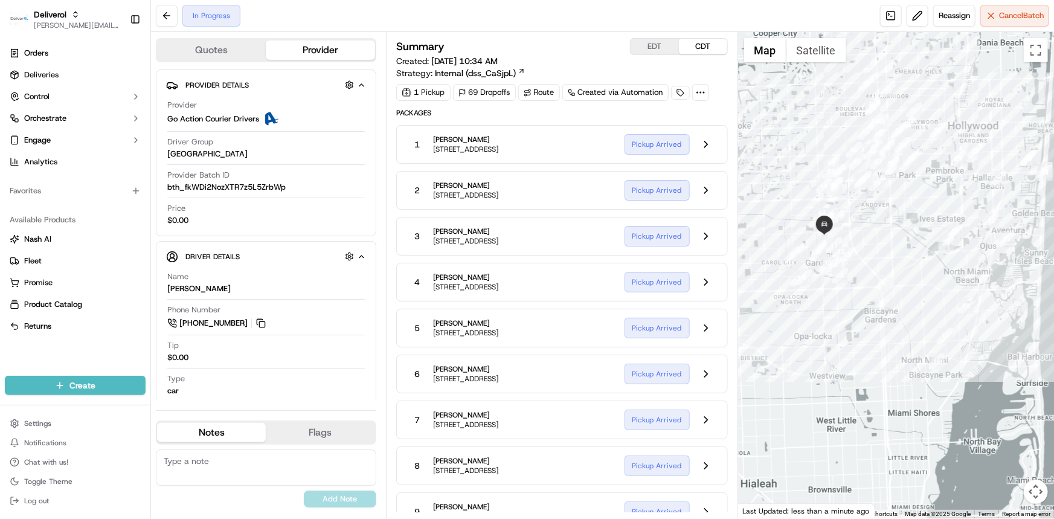
drag, startPoint x: 848, startPoint y: 254, endPoint x: 874, endPoint y: 243, distance: 28.4
click at [874, 243] on div at bounding box center [896, 275] width 316 height 486
click at [704, 152] on button at bounding box center [705, 144] width 23 height 23
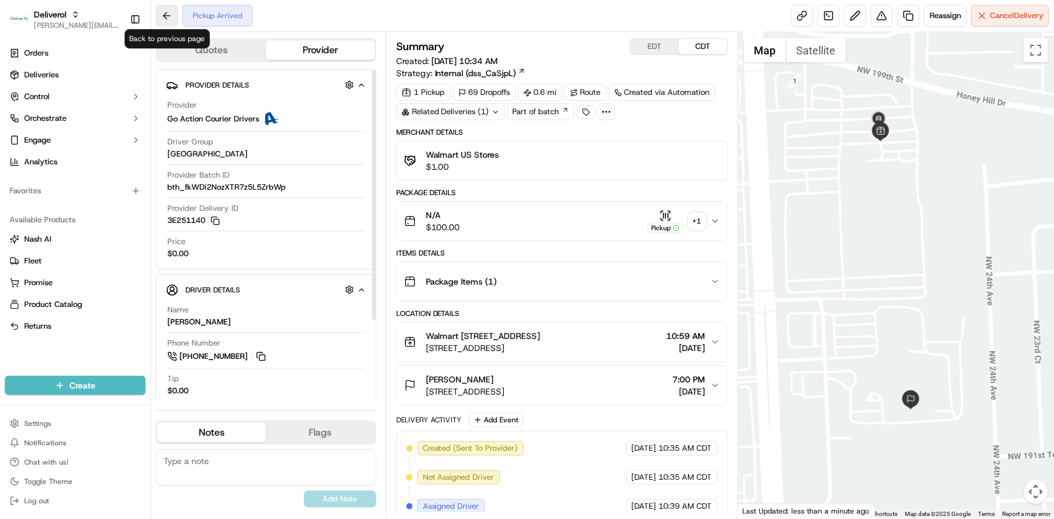
click at [162, 16] on button at bounding box center [167, 16] width 22 height 22
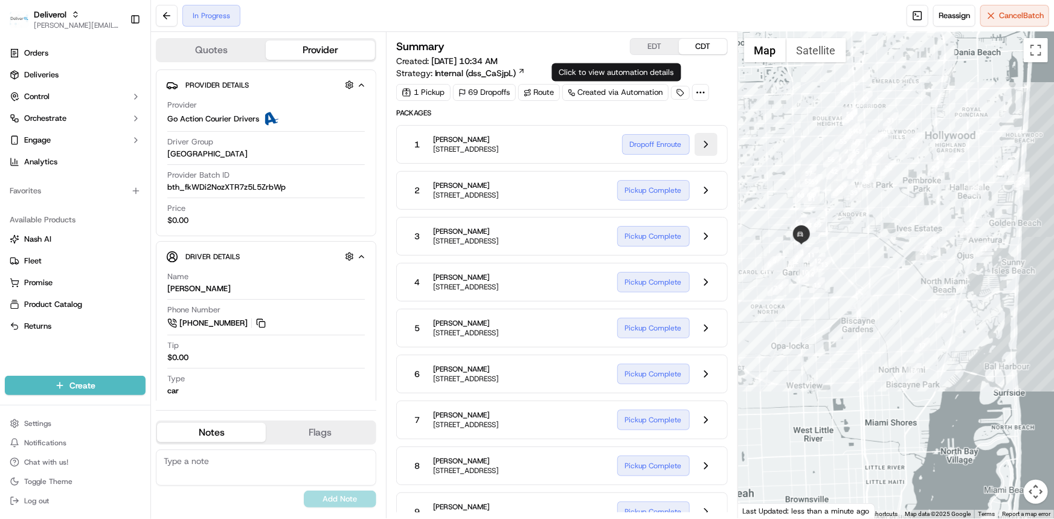
click at [702, 150] on button at bounding box center [705, 144] width 23 height 23
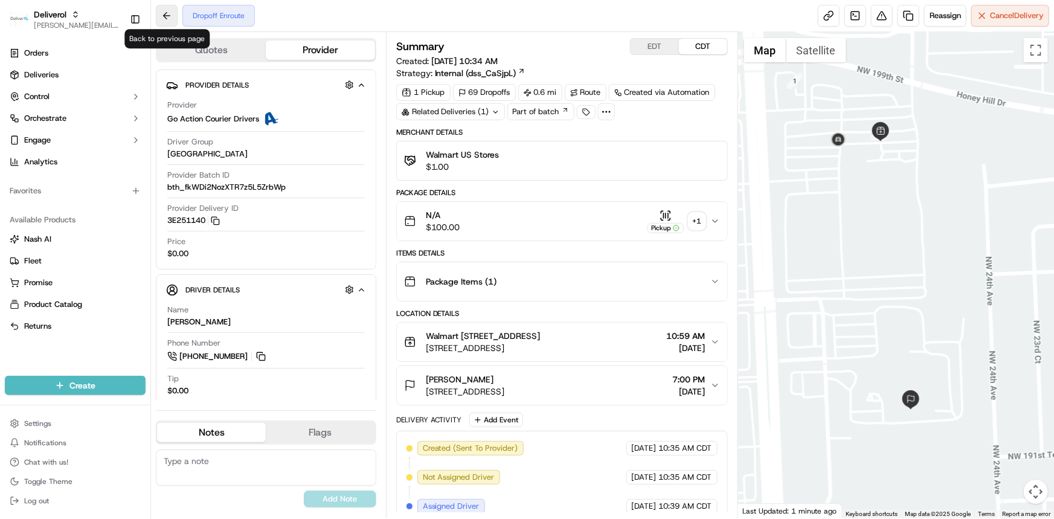
click at [163, 20] on button at bounding box center [167, 16] width 22 height 22
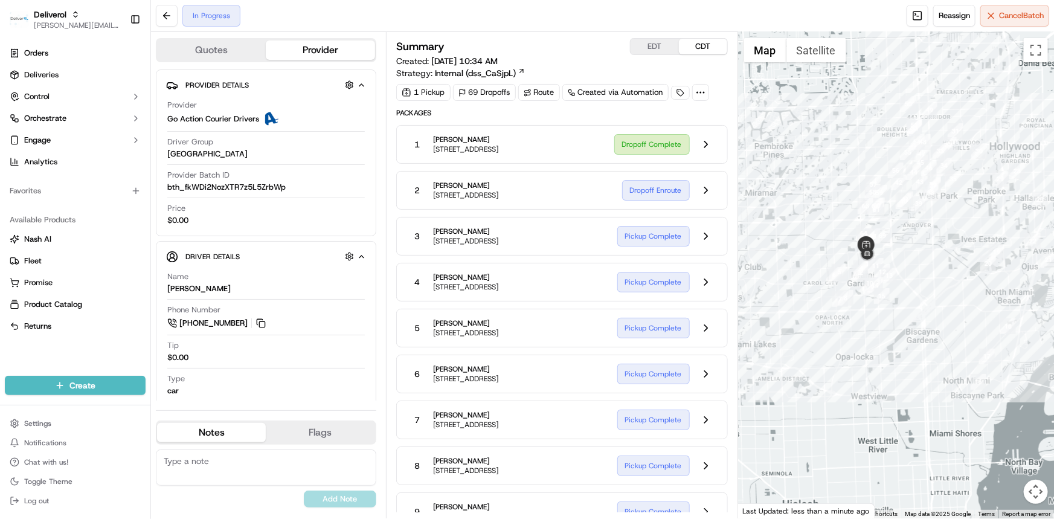
drag, startPoint x: 803, startPoint y: 314, endPoint x: 876, endPoint y: 326, distance: 73.5
click at [876, 326] on div at bounding box center [896, 275] width 316 height 486
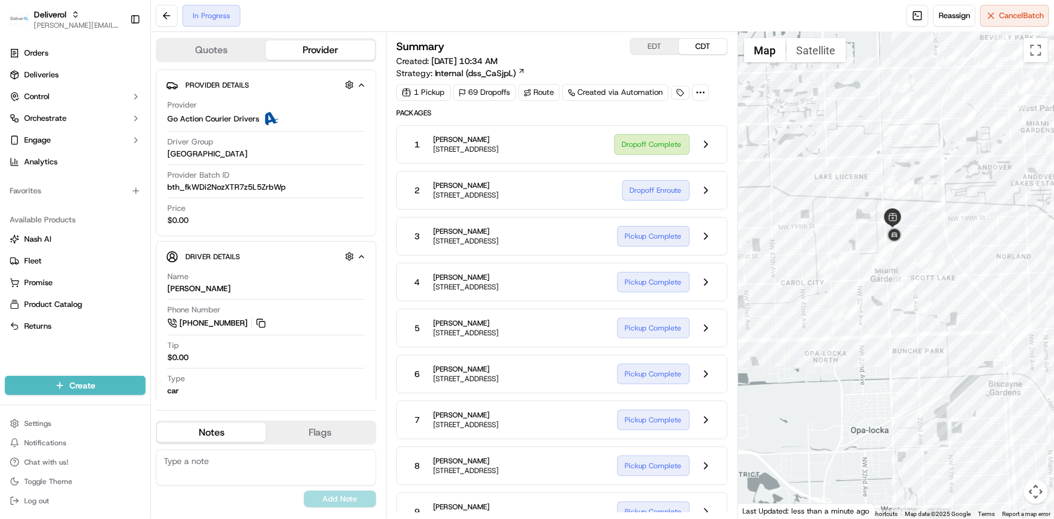
drag, startPoint x: 876, startPoint y: 281, endPoint x: 897, endPoint y: 262, distance: 28.2
click at [897, 262] on div at bounding box center [896, 275] width 316 height 486
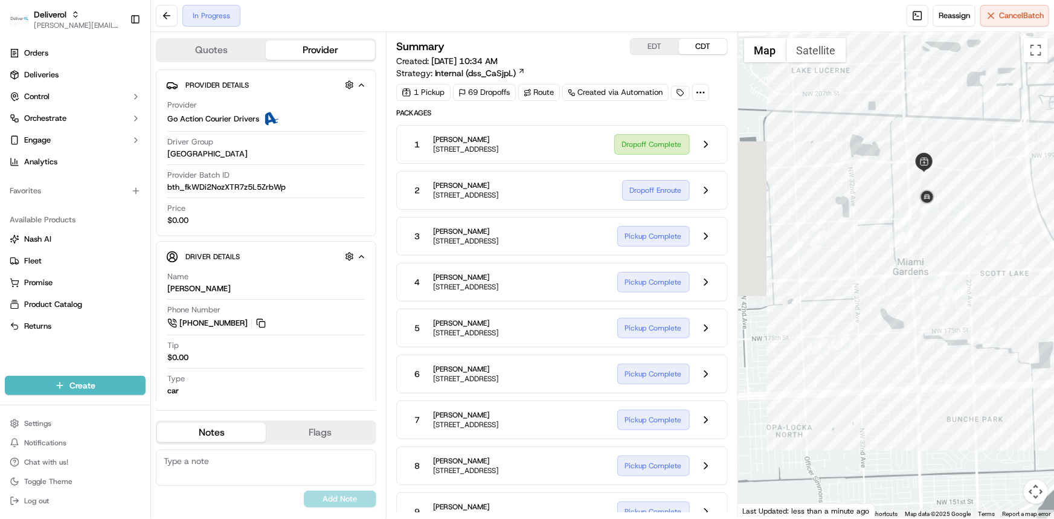
drag, startPoint x: 891, startPoint y: 263, endPoint x: 927, endPoint y: 242, distance: 42.8
click at [927, 242] on div at bounding box center [896, 275] width 316 height 486
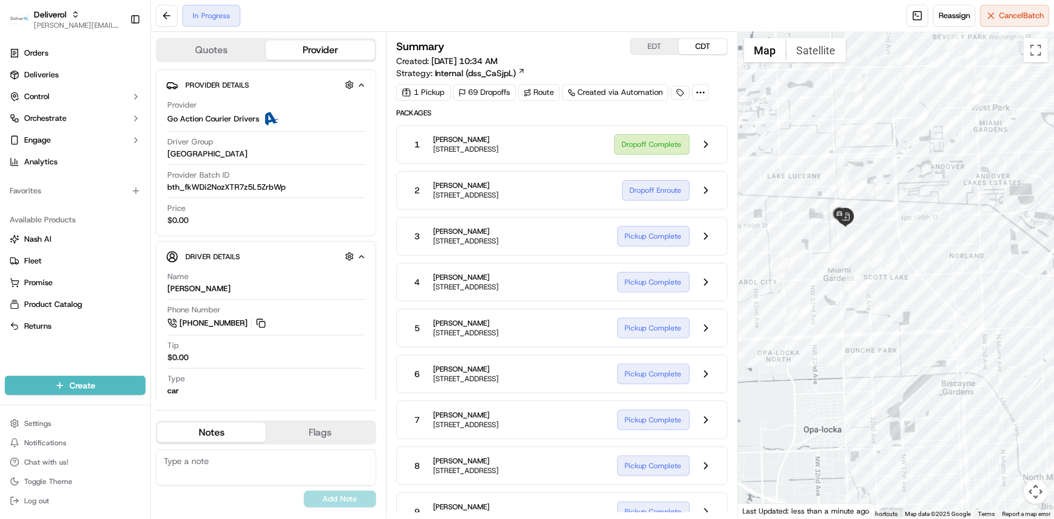
drag, startPoint x: 1025, startPoint y: 287, endPoint x: 946, endPoint y: 302, distance: 80.5
click at [946, 302] on div at bounding box center [896, 275] width 316 height 486
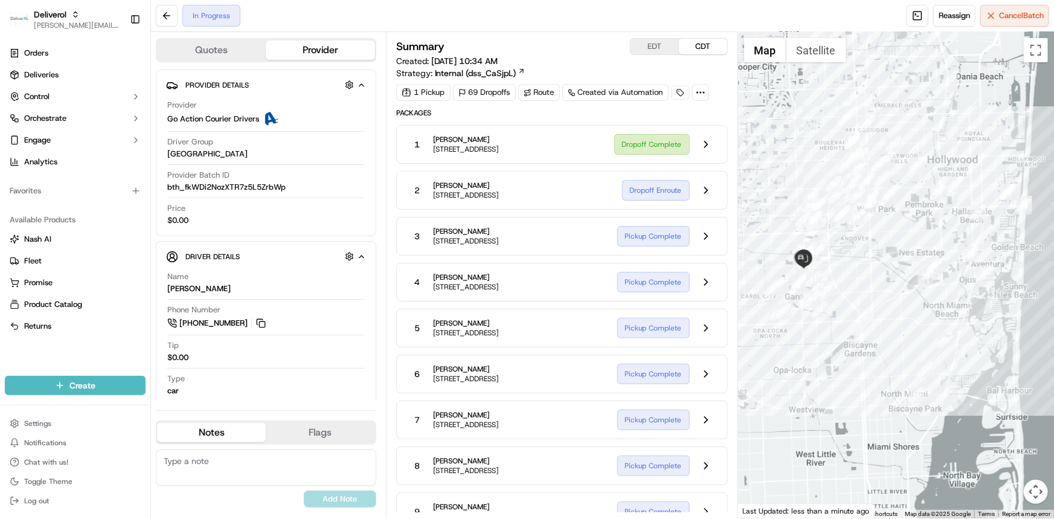
drag, startPoint x: 944, startPoint y: 301, endPoint x: 870, endPoint y: 302, distance: 74.3
click at [870, 302] on div at bounding box center [896, 275] width 316 height 486
click at [1038, 57] on button "Toggle fullscreen view" at bounding box center [1036, 50] width 24 height 24
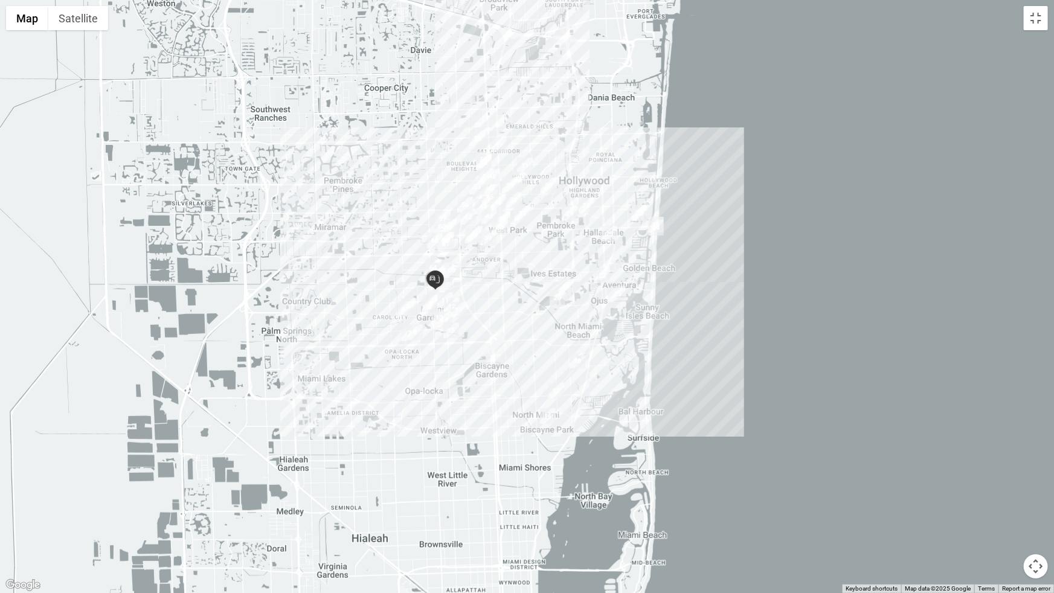
click at [1036, 30] on div at bounding box center [527, 296] width 1054 height 593
click at [1036, 22] on button "Toggle fullscreen view" at bounding box center [1036, 18] width 24 height 24
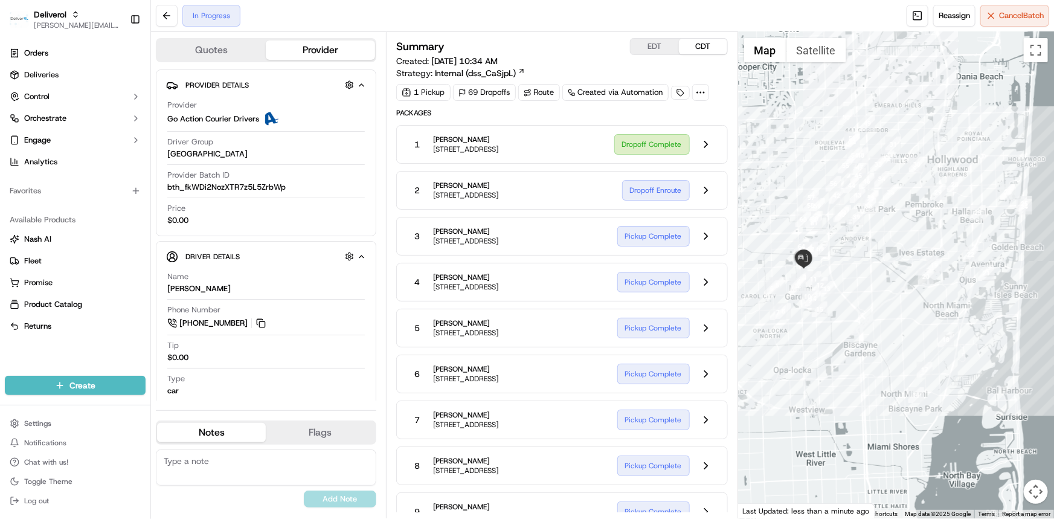
click at [668, 150] on div "Dropoff Complete" at bounding box center [665, 144] width 103 height 23
click at [710, 155] on button at bounding box center [705, 144] width 23 height 23
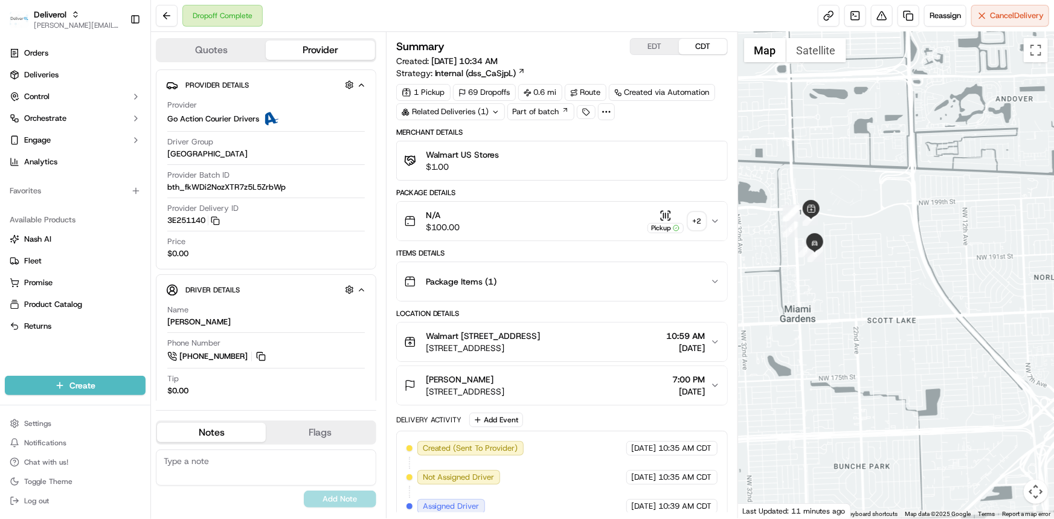
drag, startPoint x: 767, startPoint y: 235, endPoint x: 807, endPoint y: 229, distance: 40.9
click at [807, 229] on div at bounding box center [896, 275] width 316 height 486
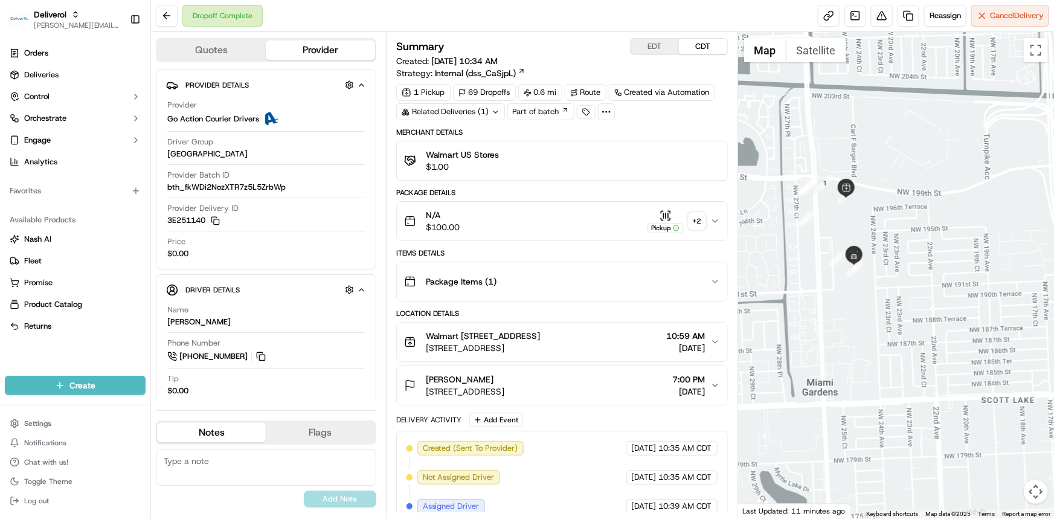
drag, startPoint x: 805, startPoint y: 238, endPoint x: 839, endPoint y: 228, distance: 35.7
click at [839, 228] on div at bounding box center [896, 275] width 316 height 486
click at [162, 14] on button at bounding box center [167, 16] width 22 height 22
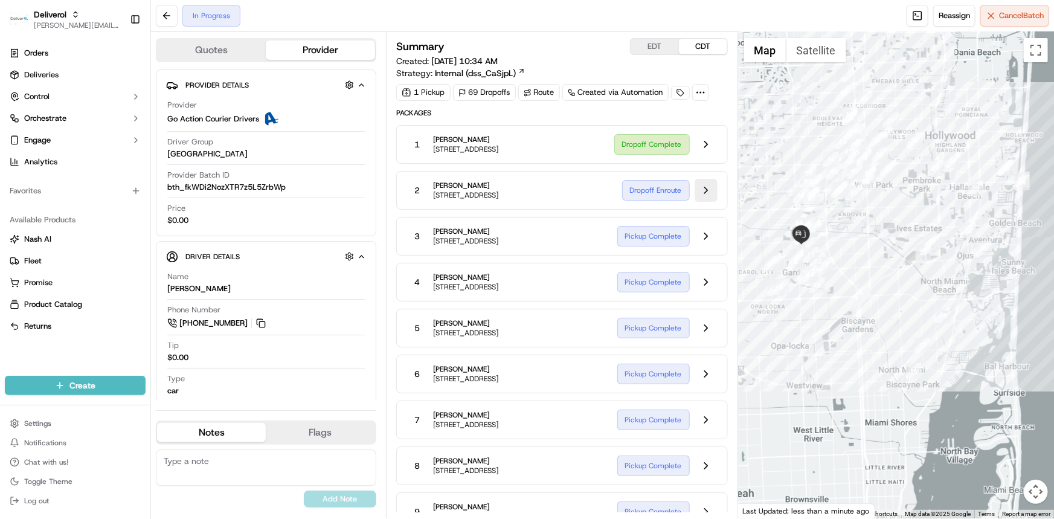
click at [710, 199] on button at bounding box center [705, 190] width 23 height 23
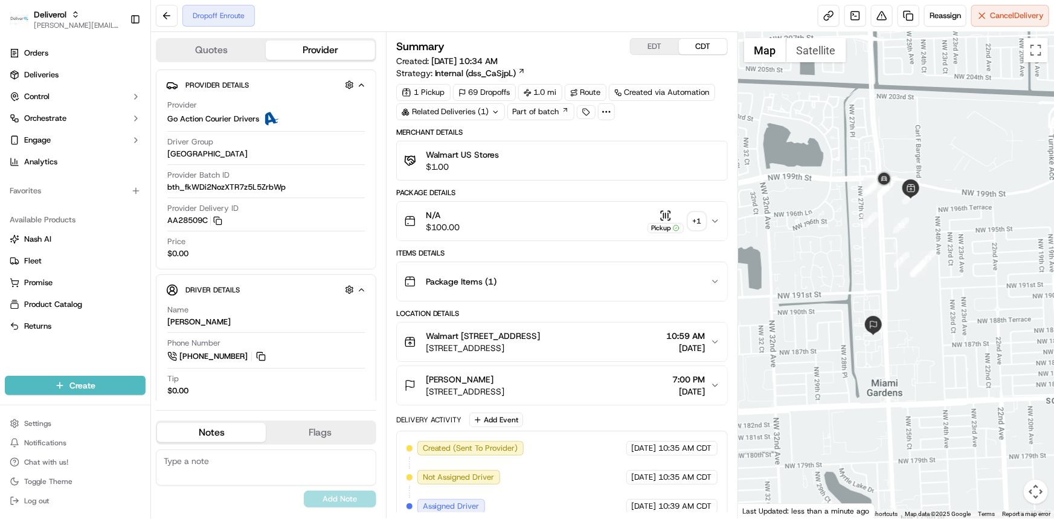
drag, startPoint x: 897, startPoint y: 259, endPoint x: 880, endPoint y: 281, distance: 27.5
click at [880, 281] on div at bounding box center [896, 275] width 316 height 486
click at [161, 18] on button at bounding box center [167, 16] width 22 height 22
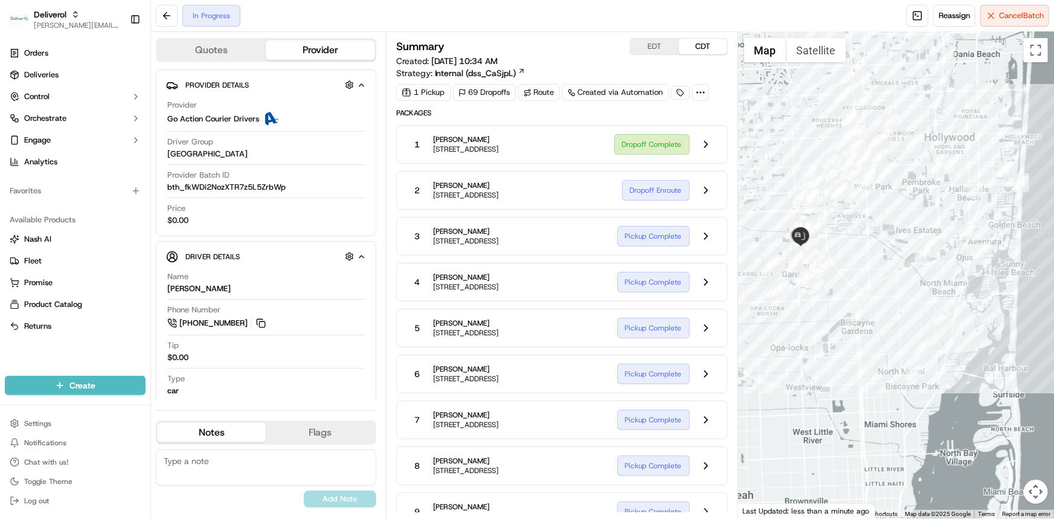
drag, startPoint x: 857, startPoint y: 242, endPoint x: 851, endPoint y: 254, distance: 12.7
click at [857, 271] on div at bounding box center [896, 275] width 316 height 486
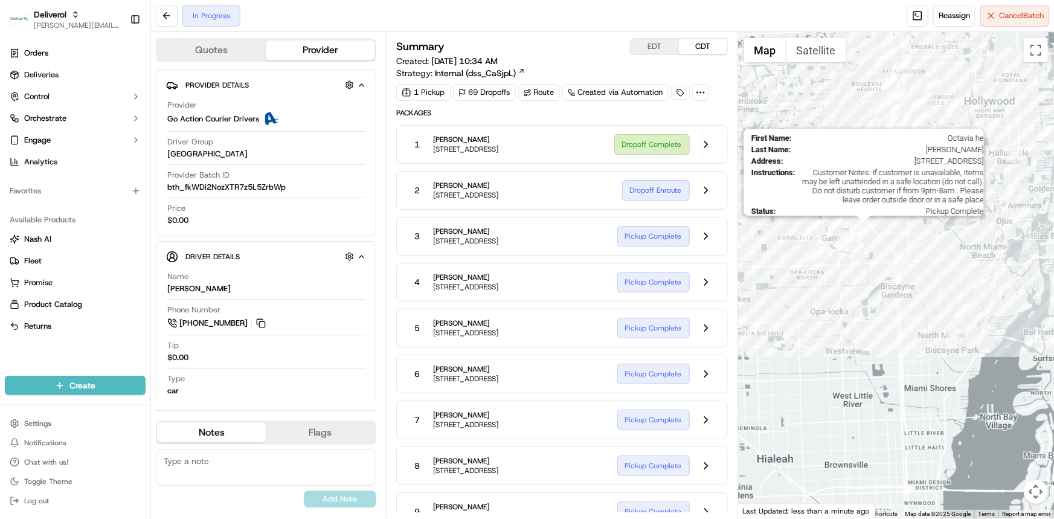
drag, startPoint x: 830, startPoint y: 288, endPoint x: 874, endPoint y: 219, distance: 82.3
click at [871, 222] on img "13" at bounding box center [864, 230] width 16 height 16
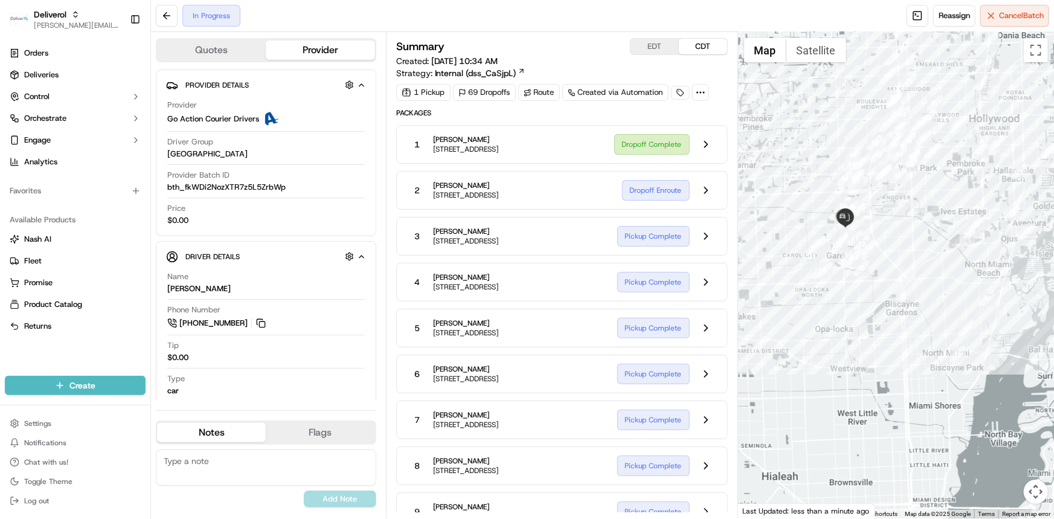
drag, startPoint x: 876, startPoint y: 281, endPoint x: 876, endPoint y: 307, distance: 26.6
click at [876, 307] on div at bounding box center [896, 275] width 316 height 486
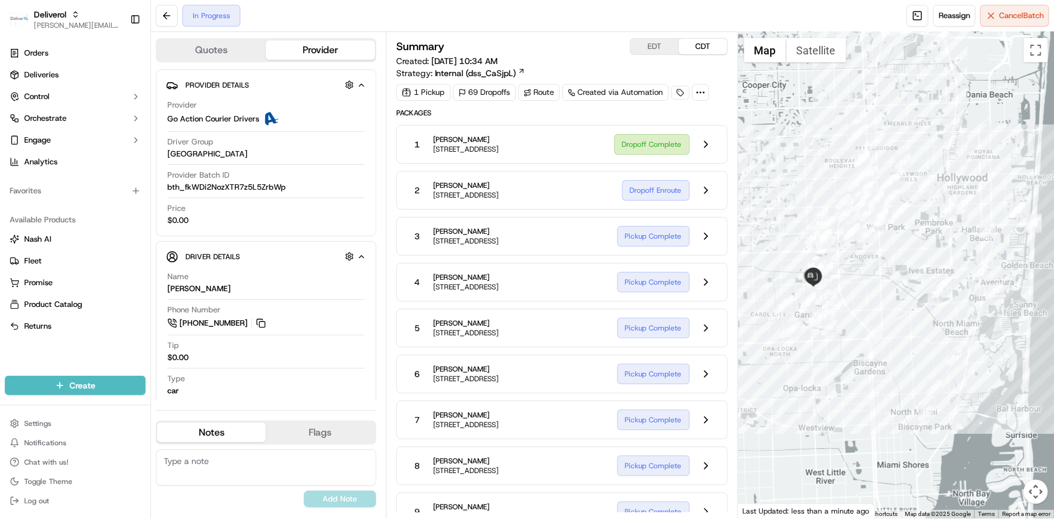
drag, startPoint x: 876, startPoint y: 321, endPoint x: 840, endPoint y: 385, distance: 73.5
click at [840, 385] on div at bounding box center [896, 275] width 316 height 486
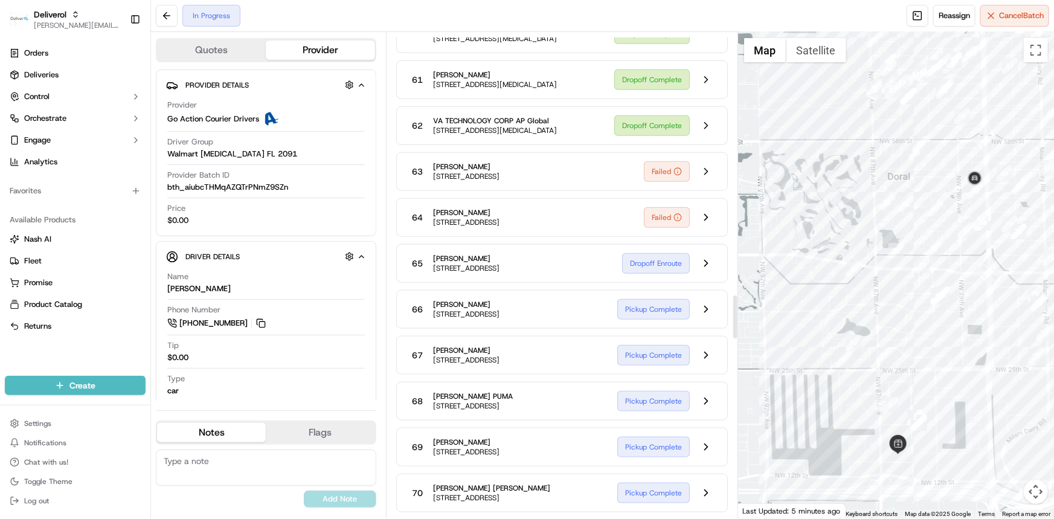
scroll to position [2927, 0]
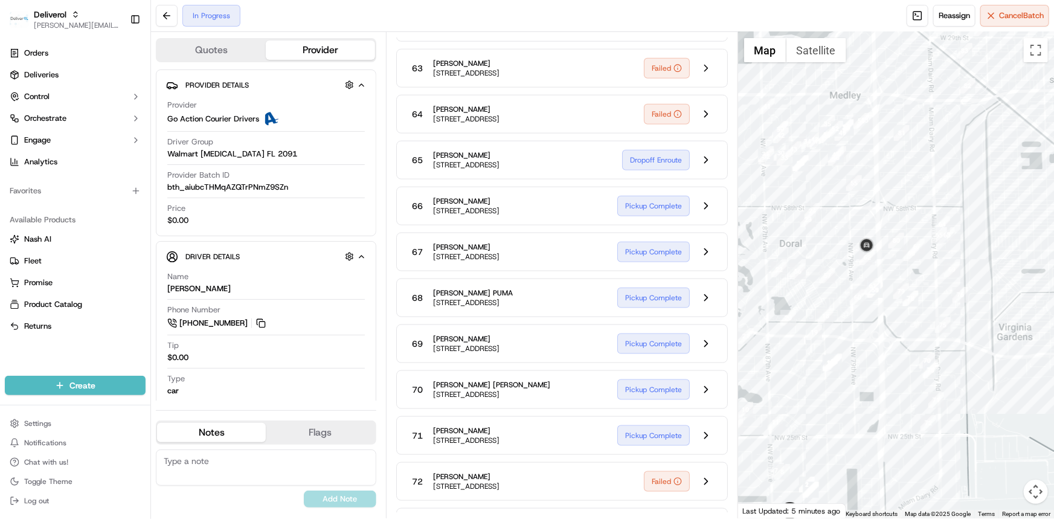
drag, startPoint x: 906, startPoint y: 175, endPoint x: 796, endPoint y: 248, distance: 131.5
click at [796, 248] on div at bounding box center [896, 275] width 316 height 486
drag, startPoint x: 814, startPoint y: 247, endPoint x: 810, endPoint y: 223, distance: 23.8
click at [810, 223] on div at bounding box center [896, 275] width 316 height 486
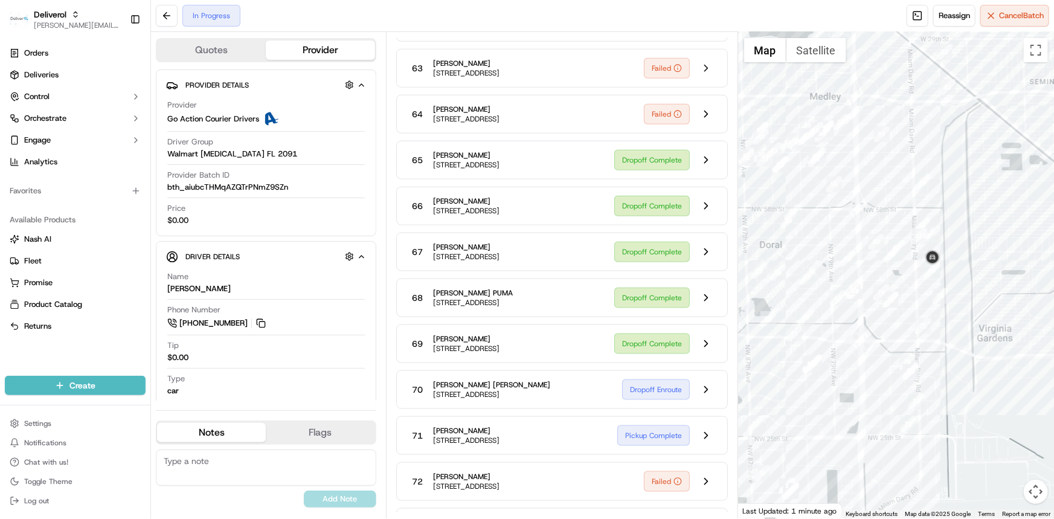
drag, startPoint x: 892, startPoint y: 306, endPoint x: 876, endPoint y: 330, distance: 28.6
click at [876, 330] on div at bounding box center [896, 275] width 316 height 486
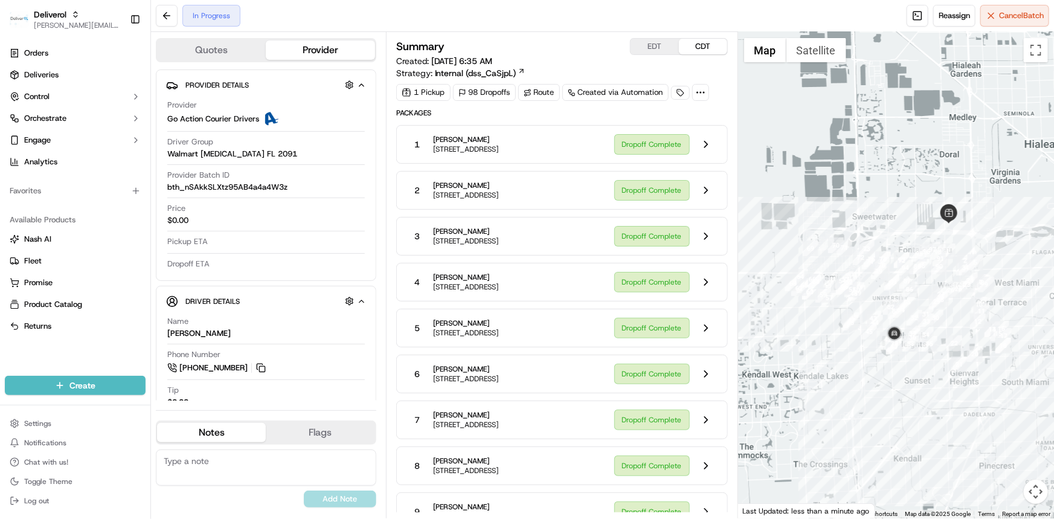
scroll to position [165, 0]
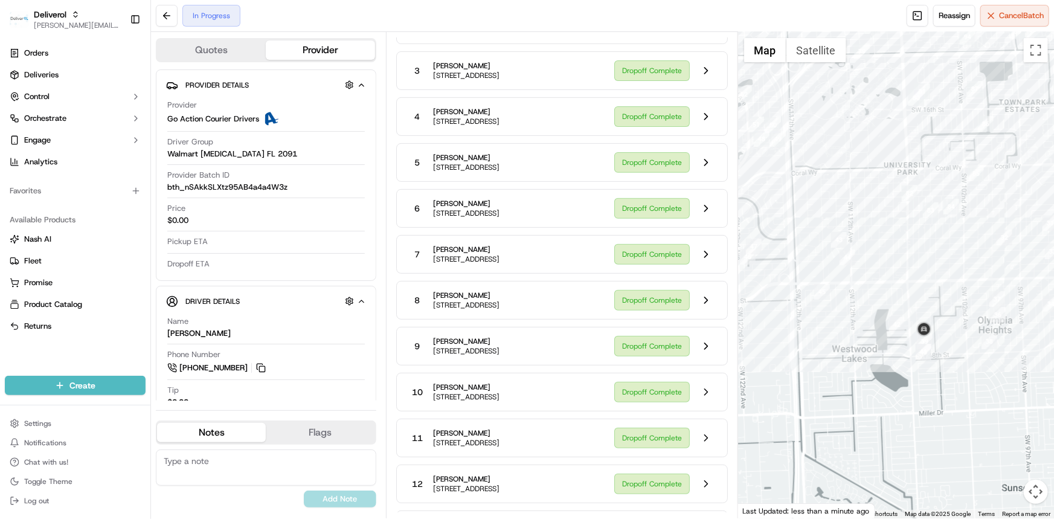
drag, startPoint x: 841, startPoint y: 350, endPoint x: 870, endPoint y: 341, distance: 30.2
click at [870, 341] on div at bounding box center [896, 275] width 316 height 486
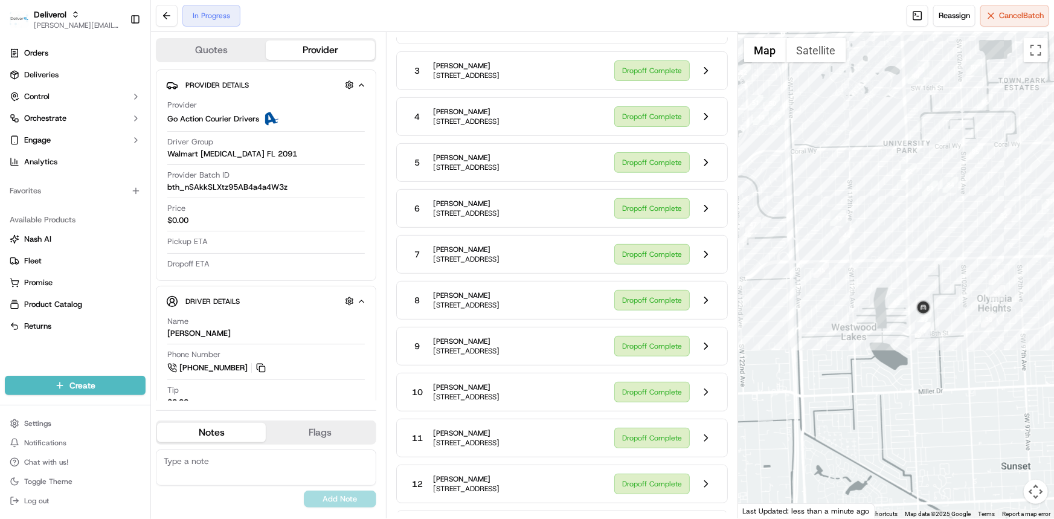
drag, startPoint x: 868, startPoint y: 344, endPoint x: 856, endPoint y: 320, distance: 27.0
click at [868, 320] on div at bounding box center [896, 275] width 316 height 486
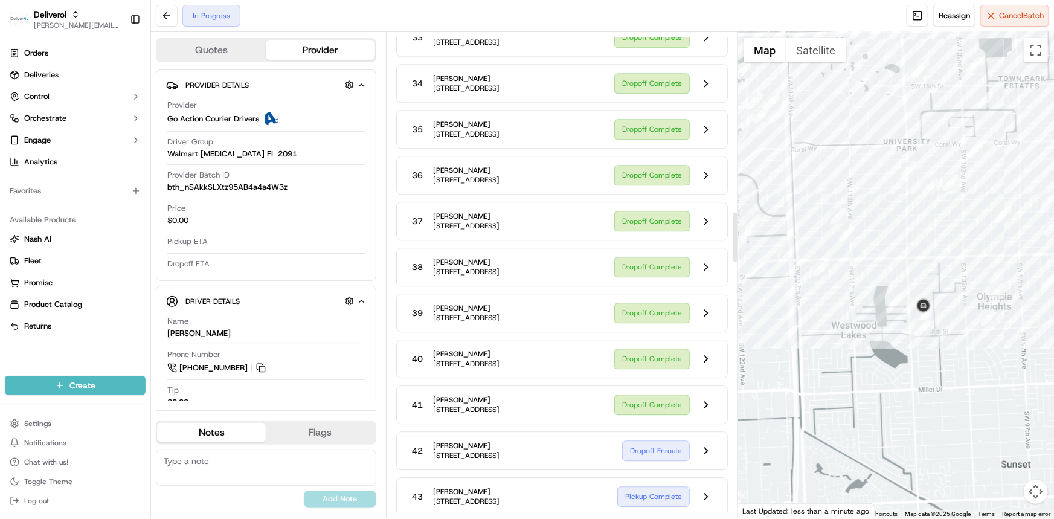
scroll to position [1721, 0]
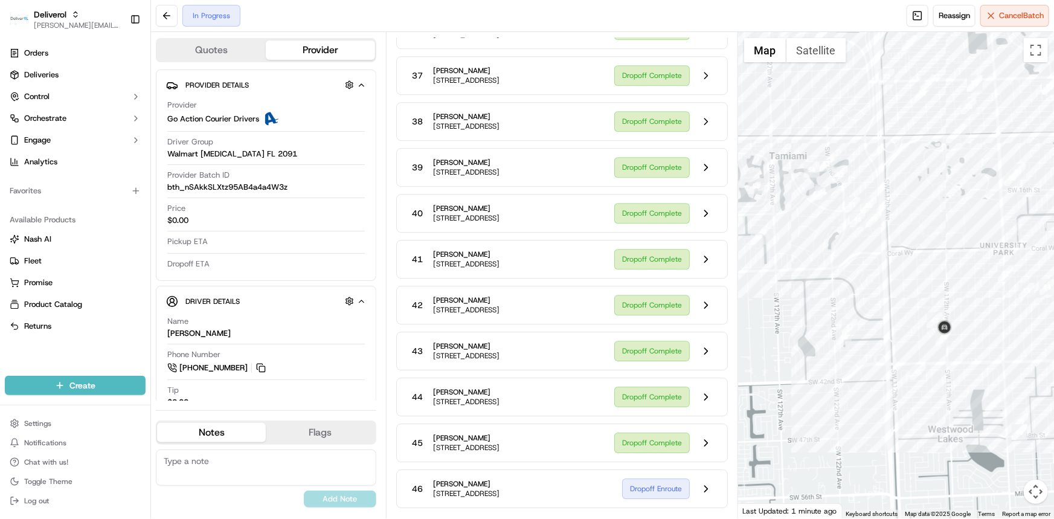
drag, startPoint x: 767, startPoint y: 320, endPoint x: 864, endPoint y: 426, distance: 144.0
click at [864, 426] on div at bounding box center [896, 275] width 316 height 486
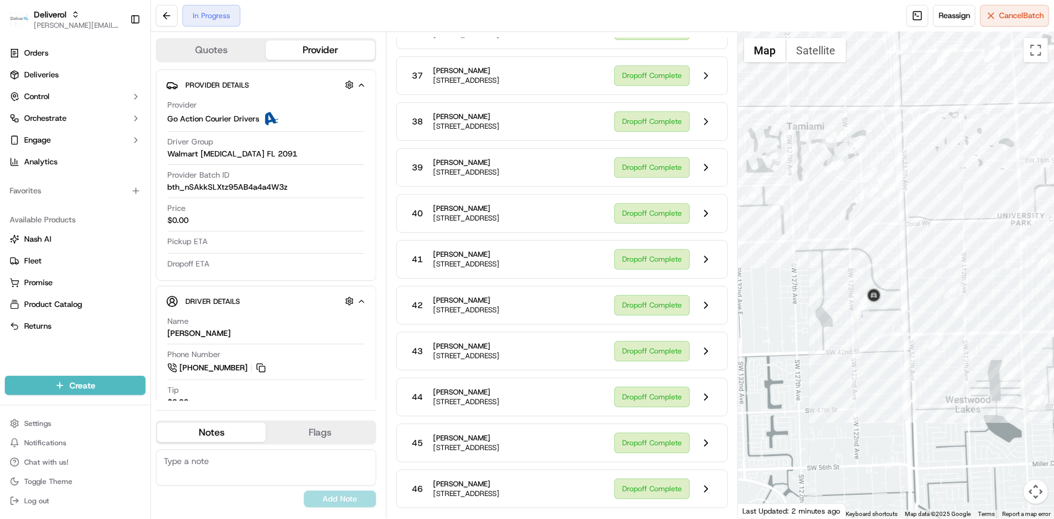
drag, startPoint x: 778, startPoint y: 306, endPoint x: 796, endPoint y: 273, distance: 37.6
click at [796, 273] on div at bounding box center [896, 275] width 316 height 486
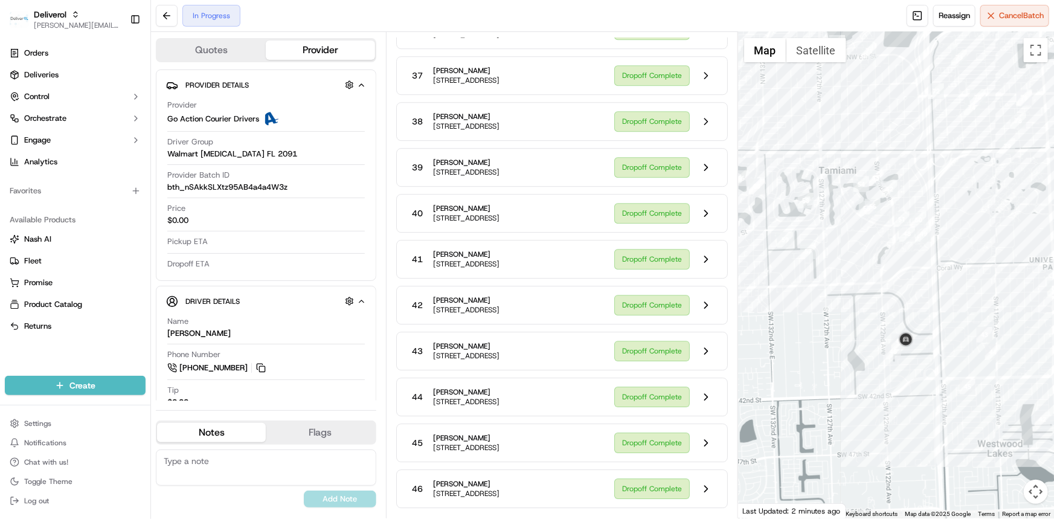
drag, startPoint x: 796, startPoint y: 330, endPoint x: 835, endPoint y: 376, distance: 59.1
click at [835, 376] on div at bounding box center [896, 275] width 316 height 486
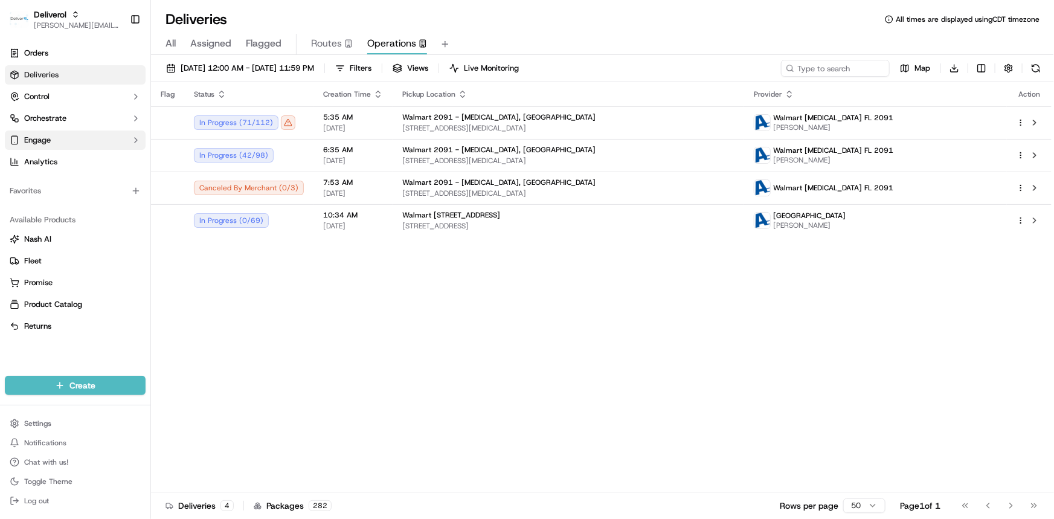
click at [78, 142] on button "Engage" at bounding box center [75, 139] width 141 height 19
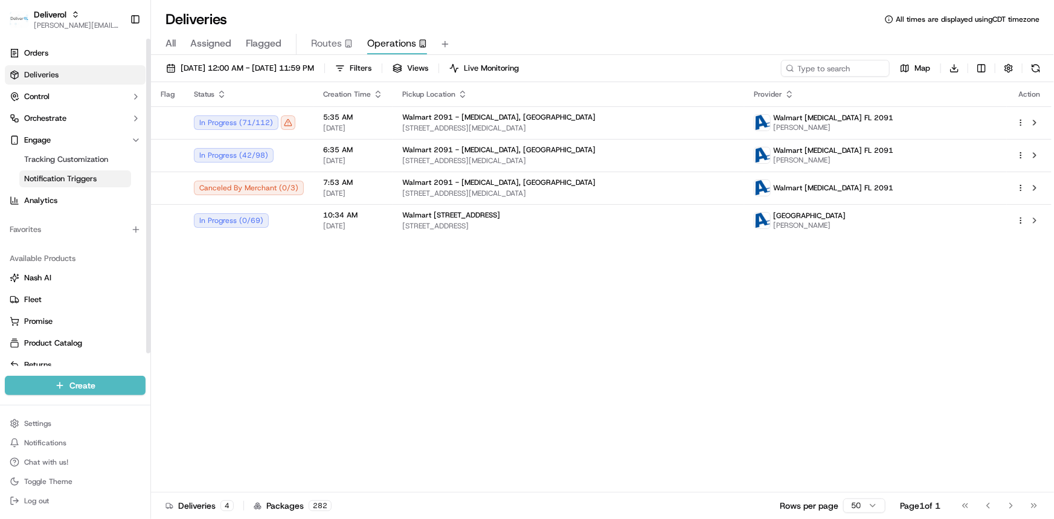
click at [75, 176] on span "Notification Triggers" at bounding box center [60, 178] width 72 height 11
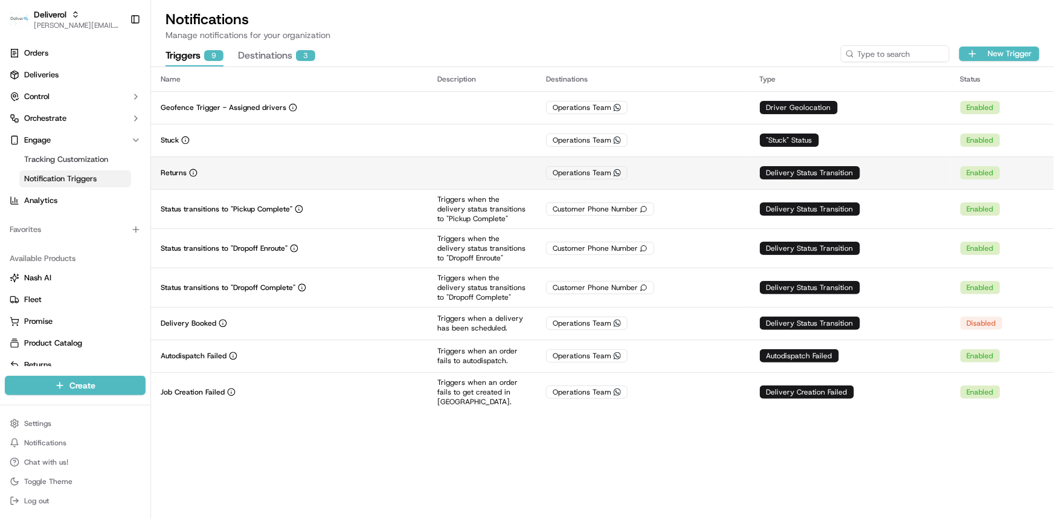
click at [652, 170] on div "Operations Team WhatsApp" at bounding box center [643, 172] width 194 height 13
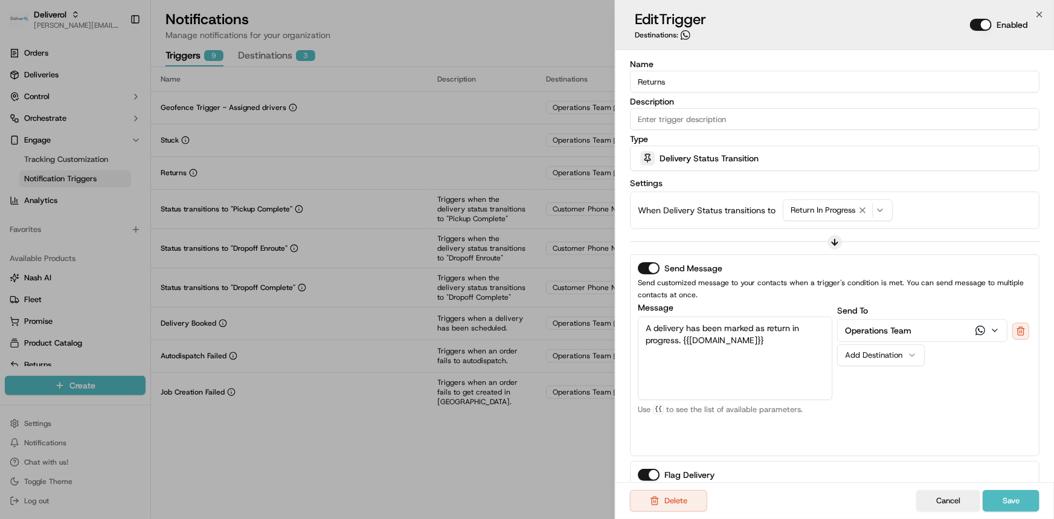
scroll to position [103, 0]
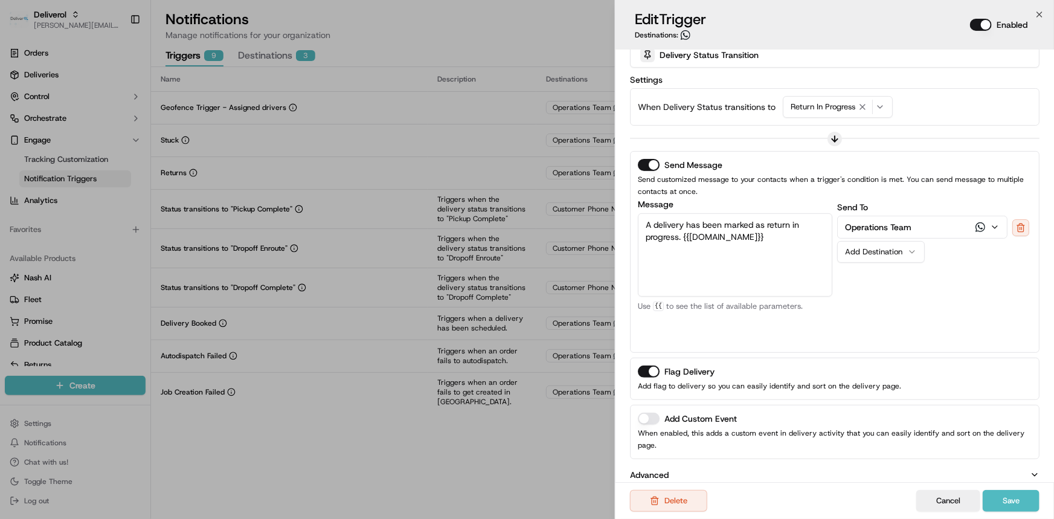
click at [874, 258] on button "Add Destination" at bounding box center [881, 252] width 88 height 22
click at [821, 328] on div "Message A delivery has been marked as return in progress. {{[DOMAIN_NAME]}} Cus…" at bounding box center [735, 272] width 194 height 145
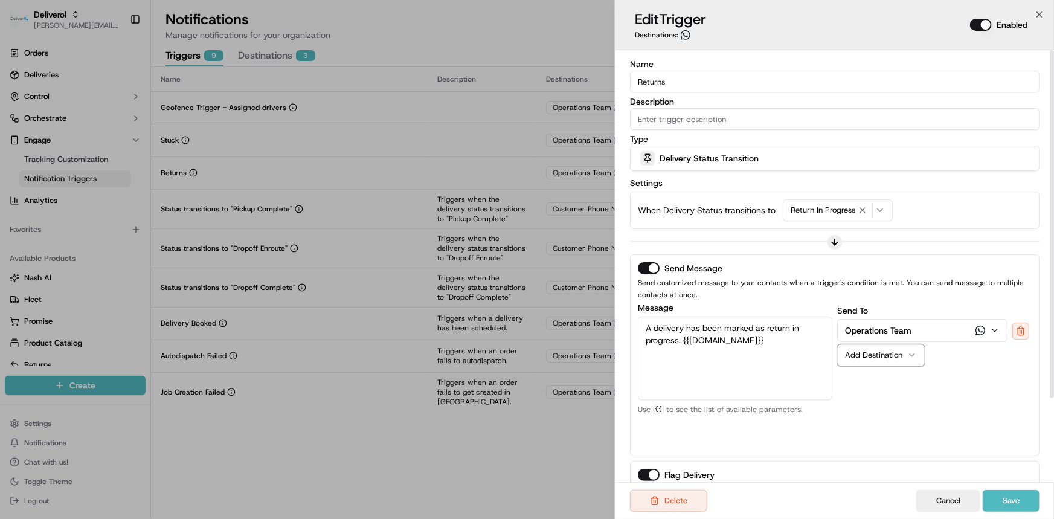
scroll to position [0, 0]
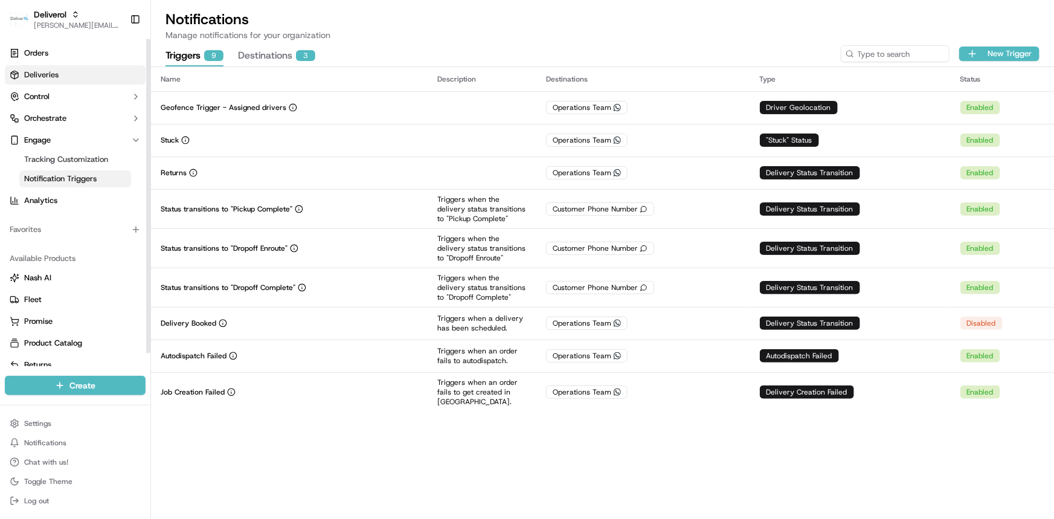
click at [89, 75] on link "Deliveries" at bounding box center [75, 74] width 141 height 19
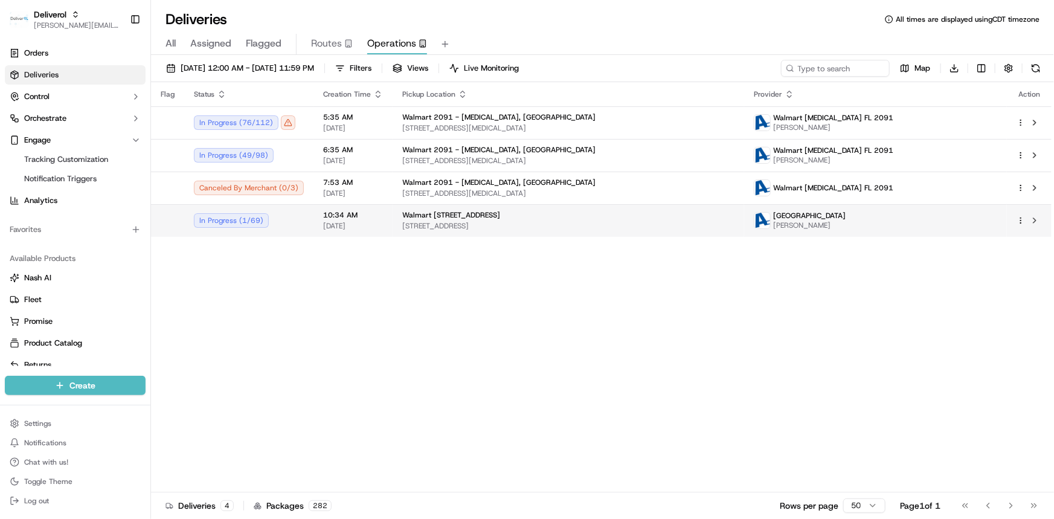
click at [328, 218] on span "10:34 AM" at bounding box center [353, 215] width 60 height 10
